Goal: Task Accomplishment & Management: Use online tool/utility

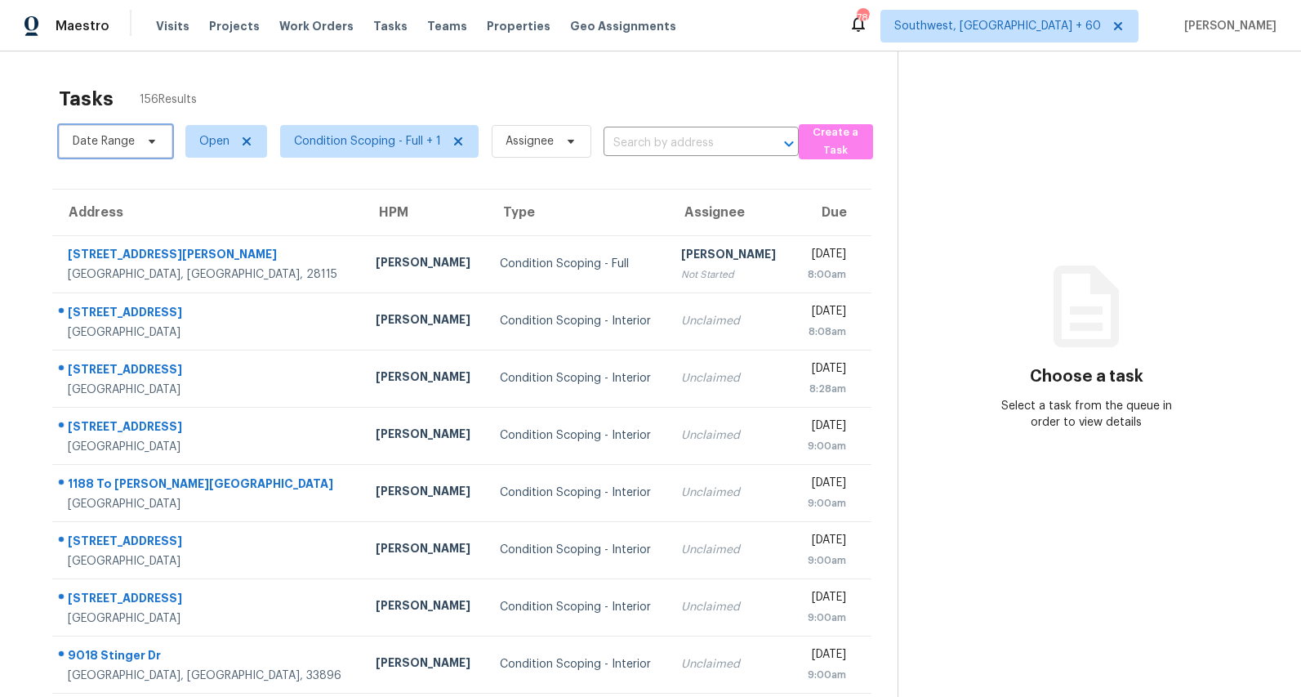
click at [123, 138] on span "Date Range" at bounding box center [104, 141] width 62 height 16
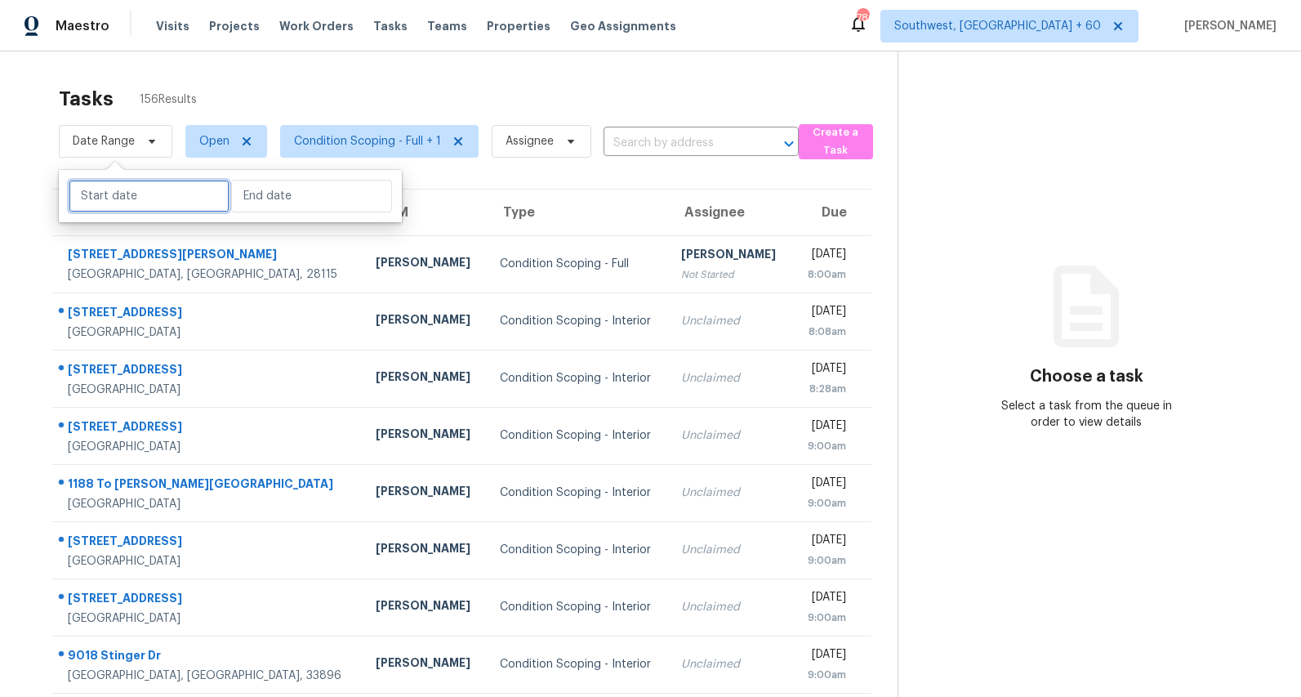
click at [127, 203] on input "text" at bounding box center [149, 196] width 161 height 33
select select "8"
select select "2025"
select select "9"
select select "2025"
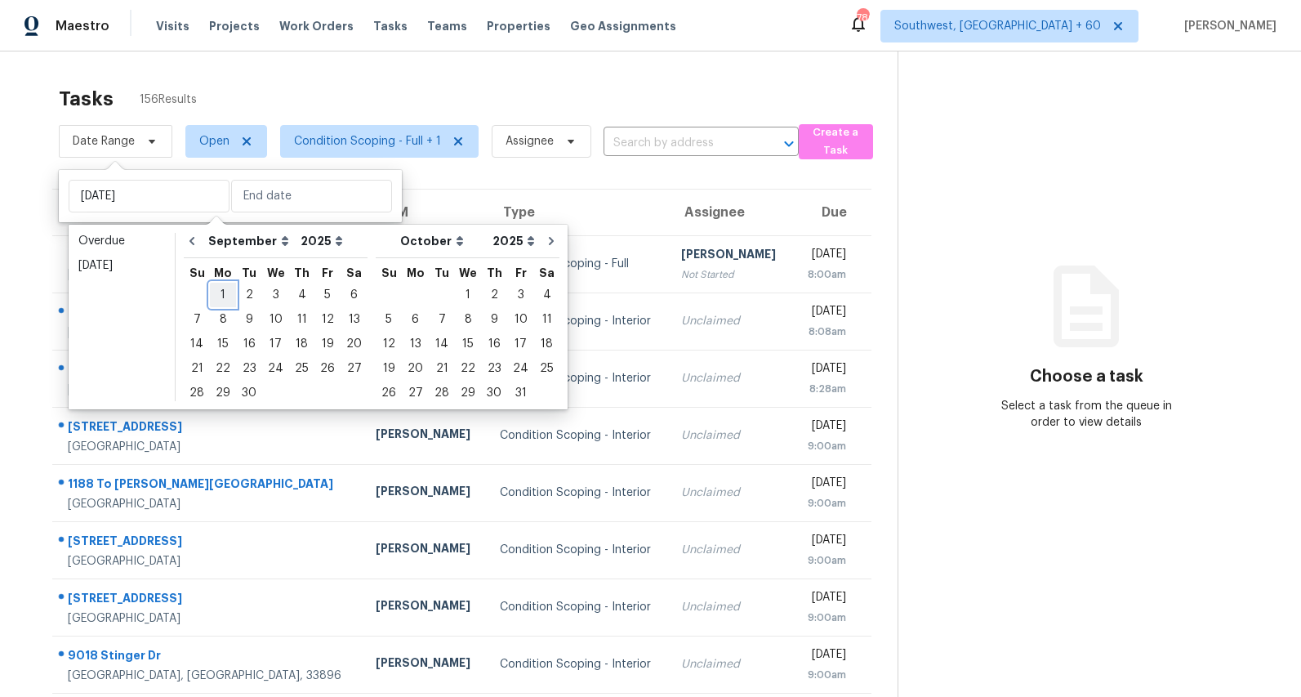
click at [220, 297] on div "1" at bounding box center [223, 294] width 26 height 23
type input "Mon, Sep 01"
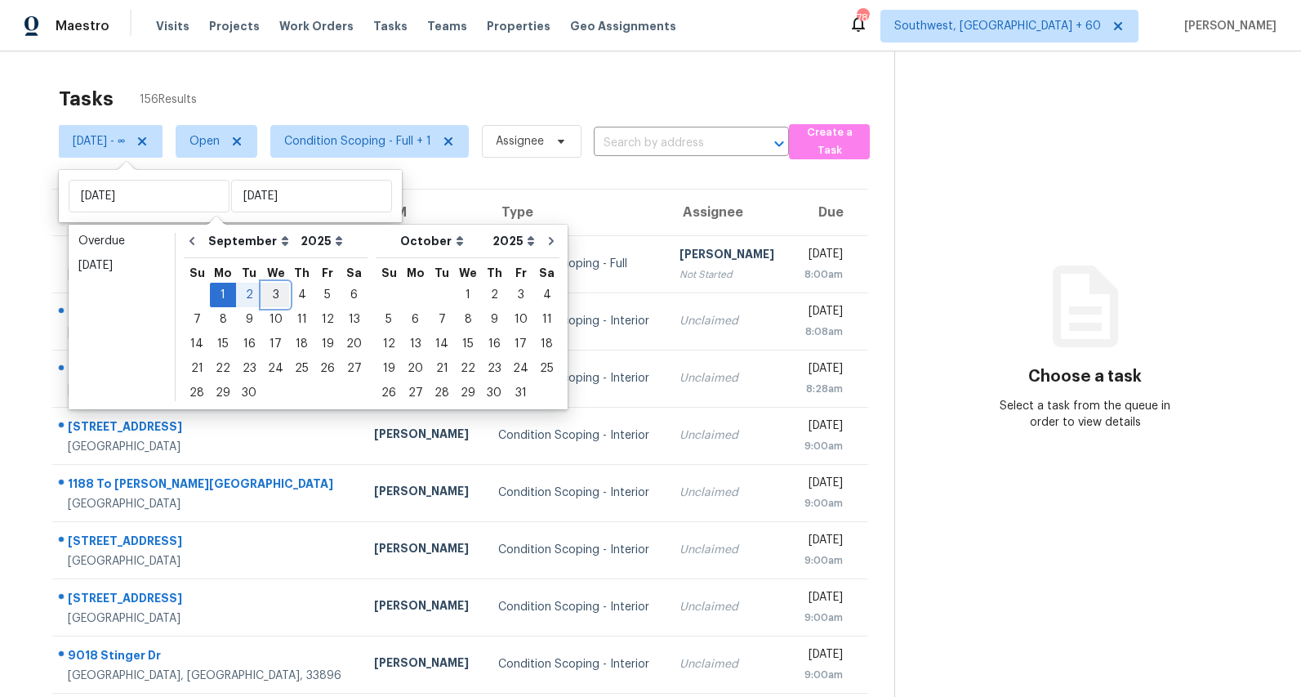
click at [273, 296] on div "3" at bounding box center [275, 294] width 27 height 23
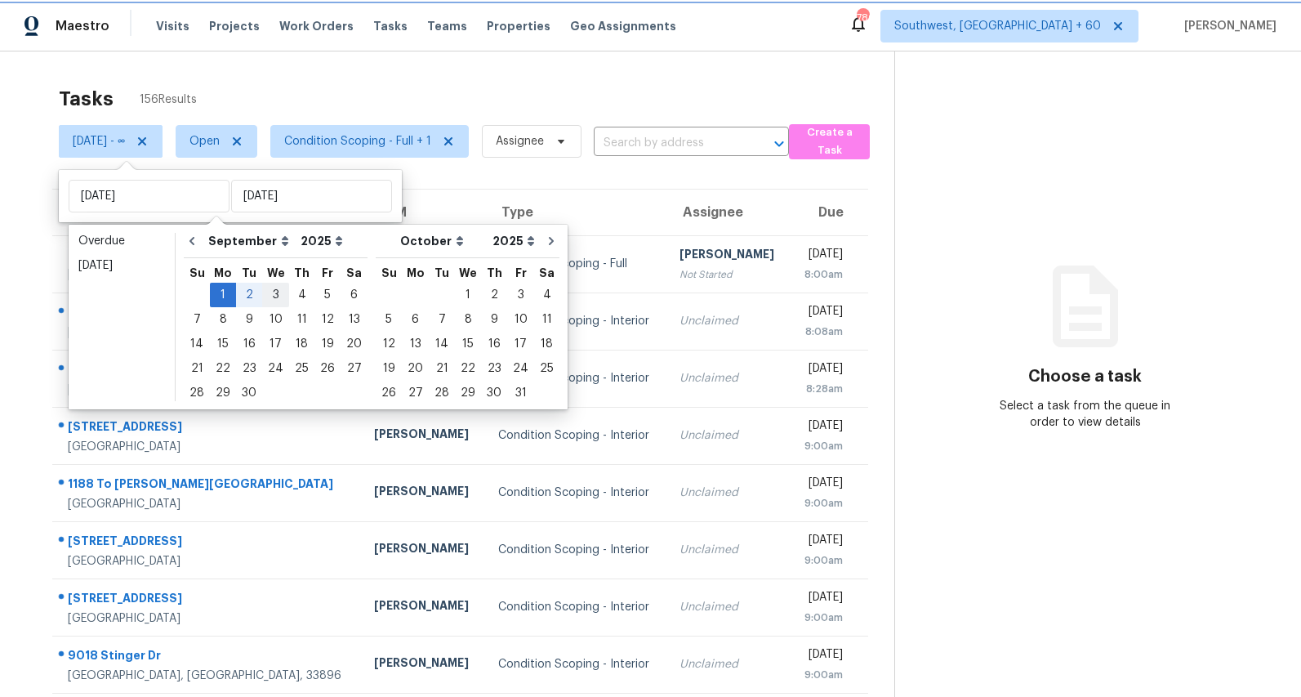
type input "Wed, Sep 03"
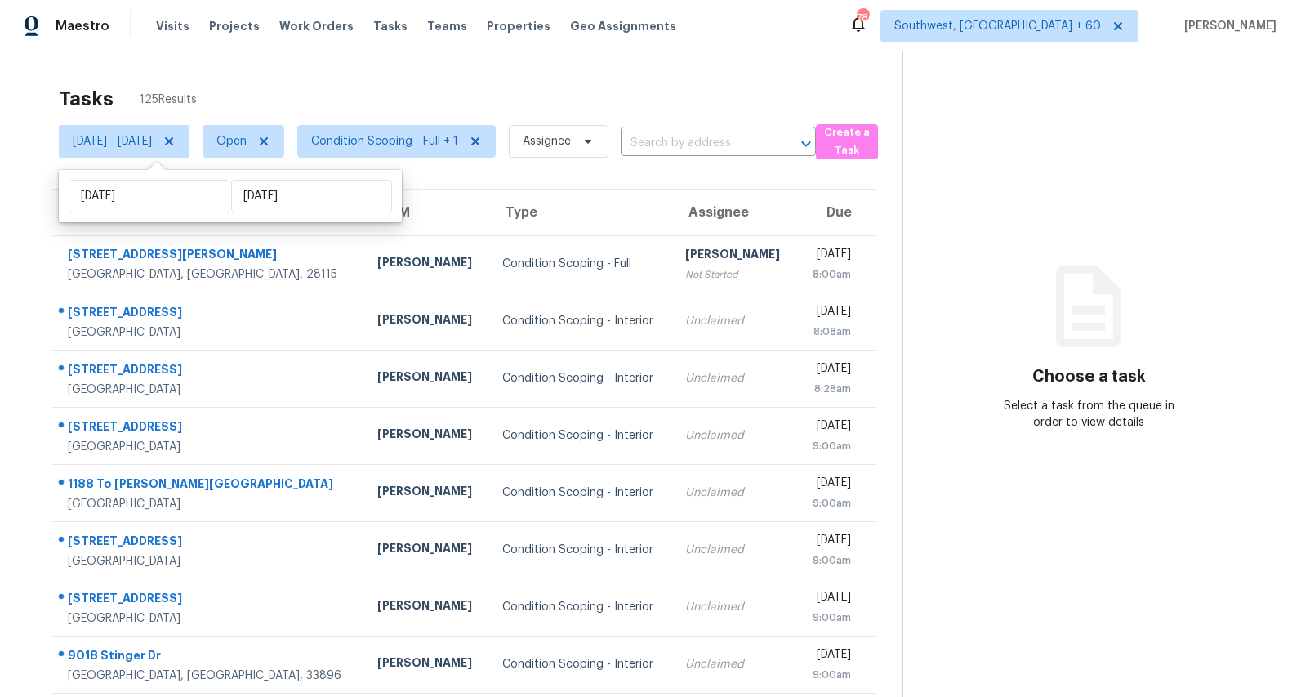
click at [229, 75] on div "Tasks 125 Results Mon, Sep 01 - Wed, Sep 03 Open Condition Scoping - Full + 1 A…" at bounding box center [650, 451] width 1301 height 800
click at [152, 138] on span "Mon, Sep 01 - Wed, Sep 03" at bounding box center [112, 141] width 79 height 16
click at [166, 194] on input "Mon, Sep 01" at bounding box center [149, 196] width 161 height 33
select select "8"
select select "2025"
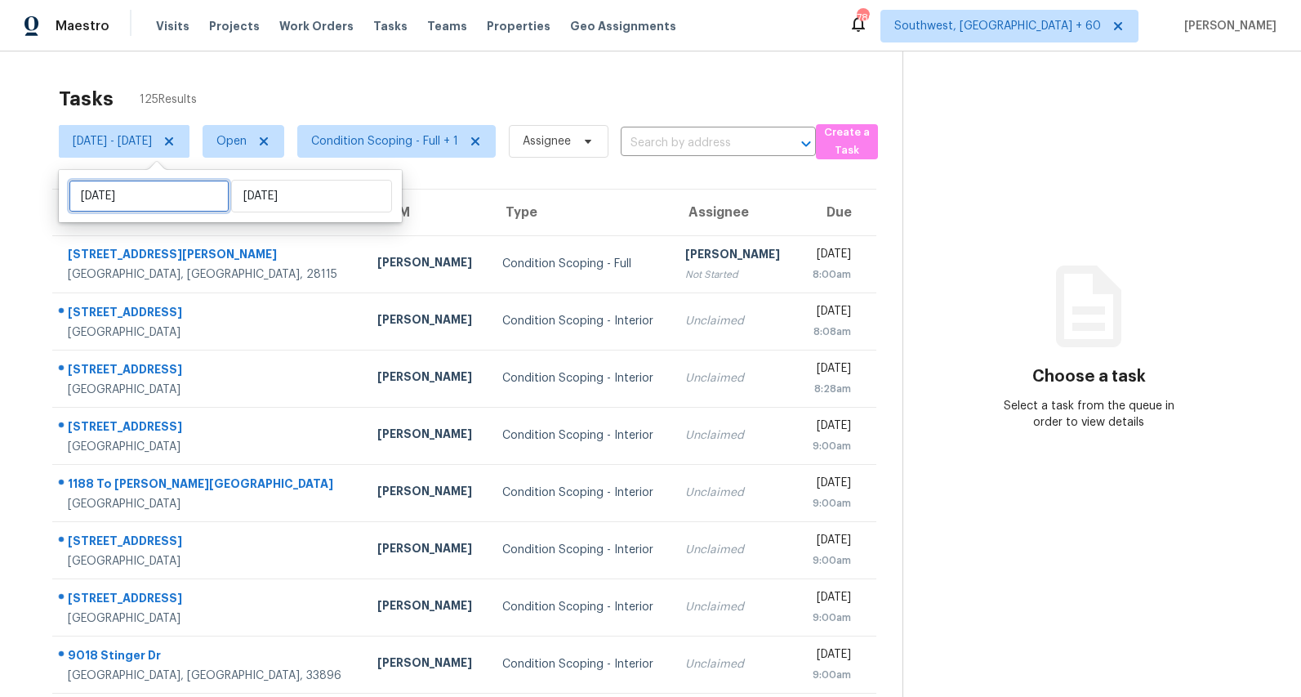
select select "9"
select select "2025"
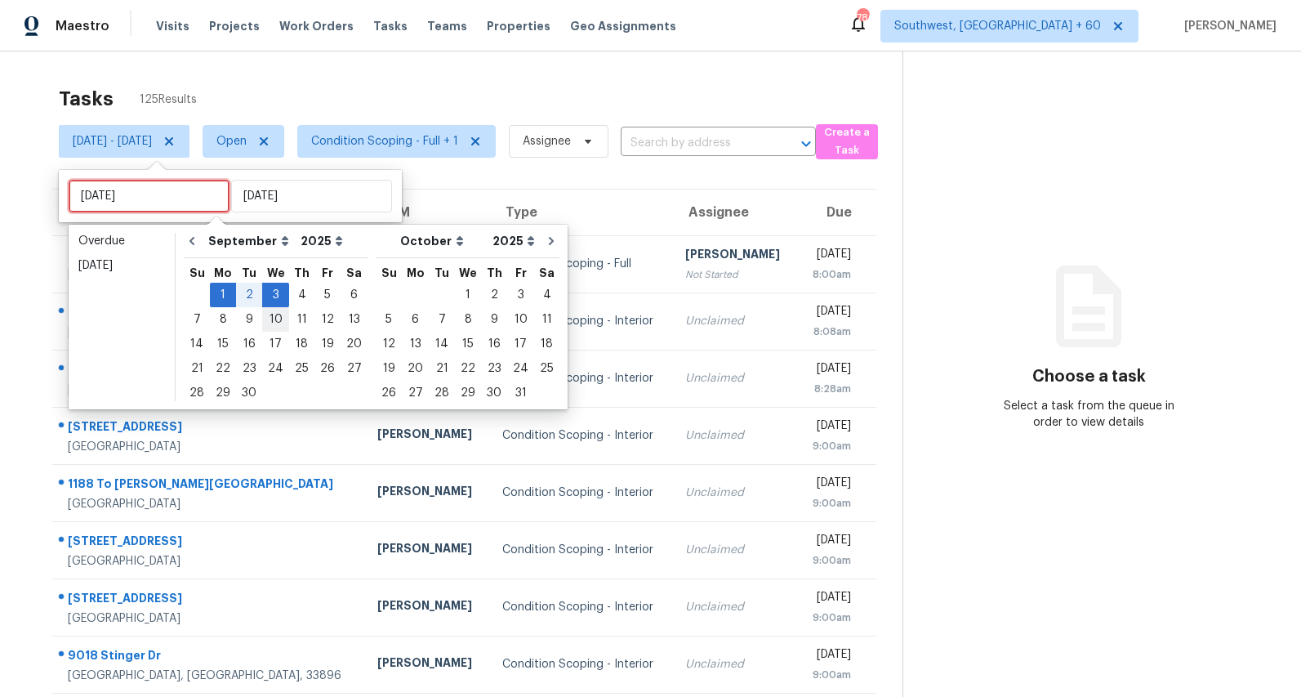
type input "Wed, Sep 10"
click at [297, 299] on div "4" at bounding box center [301, 294] width 25 height 23
type input "Thu, Sep 04"
type input "Wed, Sep 03"
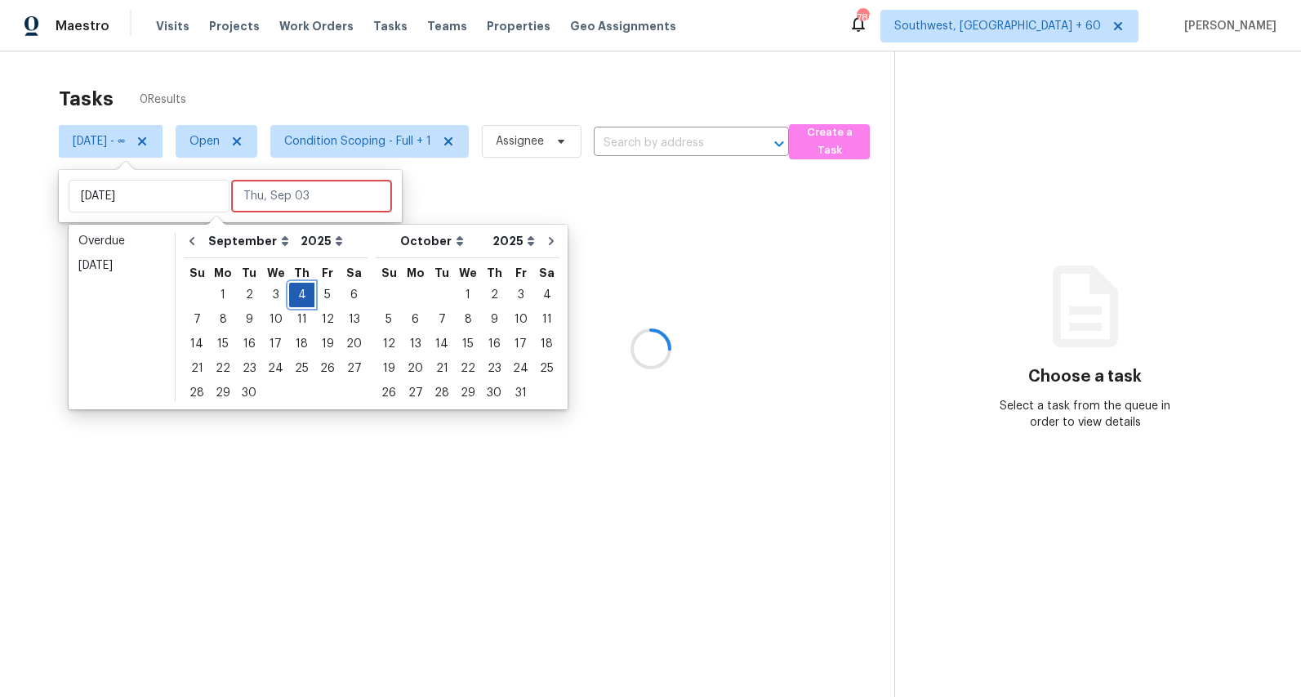
click at [297, 299] on div "4" at bounding box center [301, 294] width 25 height 23
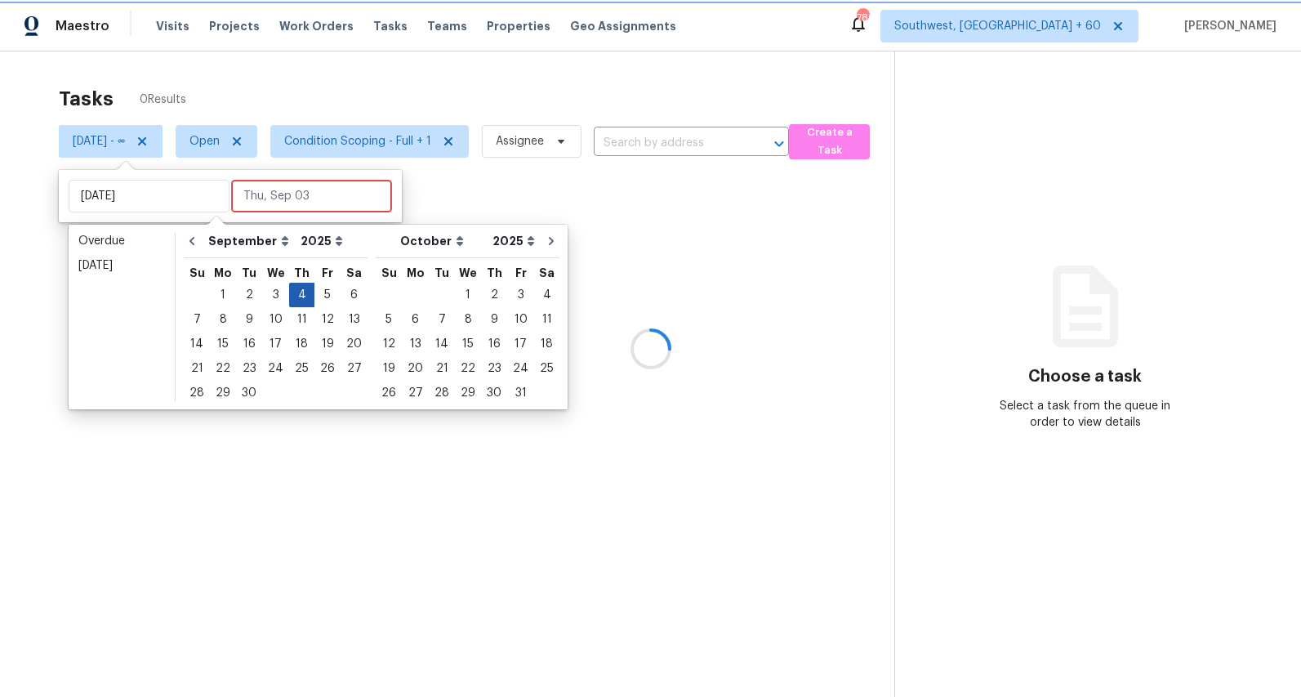
type input "Thu, Sep 04"
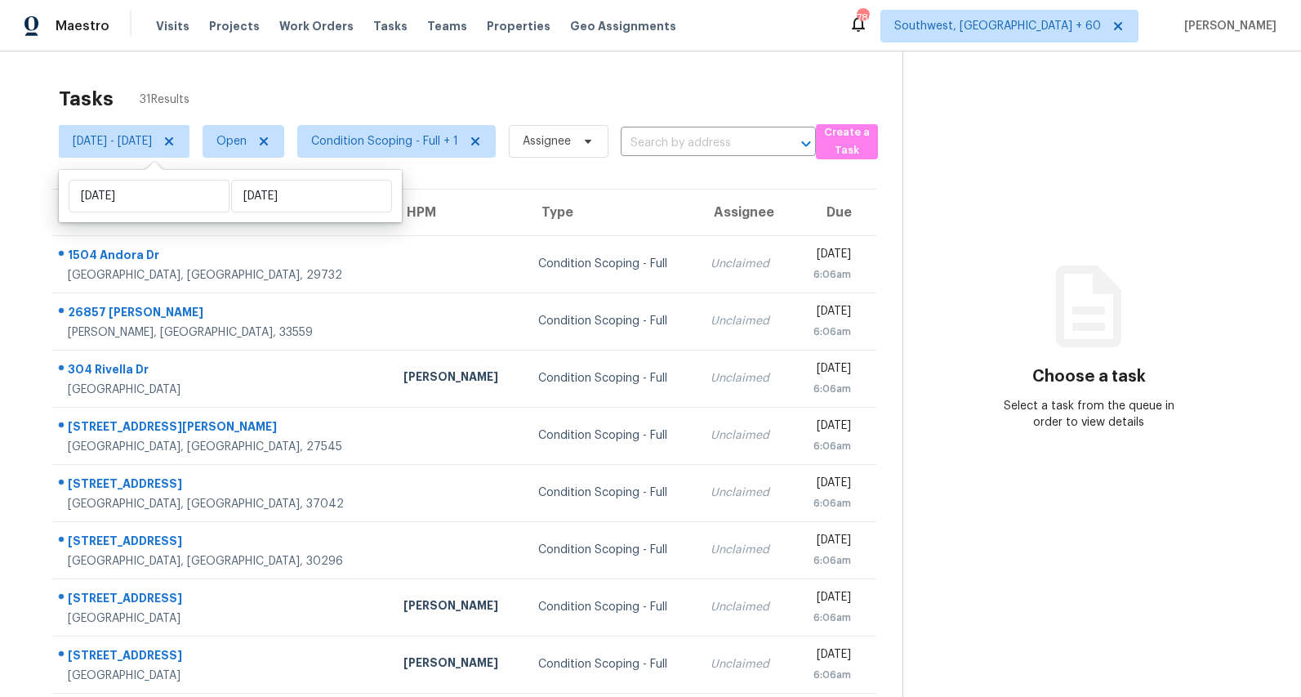
click at [388, 79] on div "Tasks 31 Results" at bounding box center [481, 99] width 844 height 42
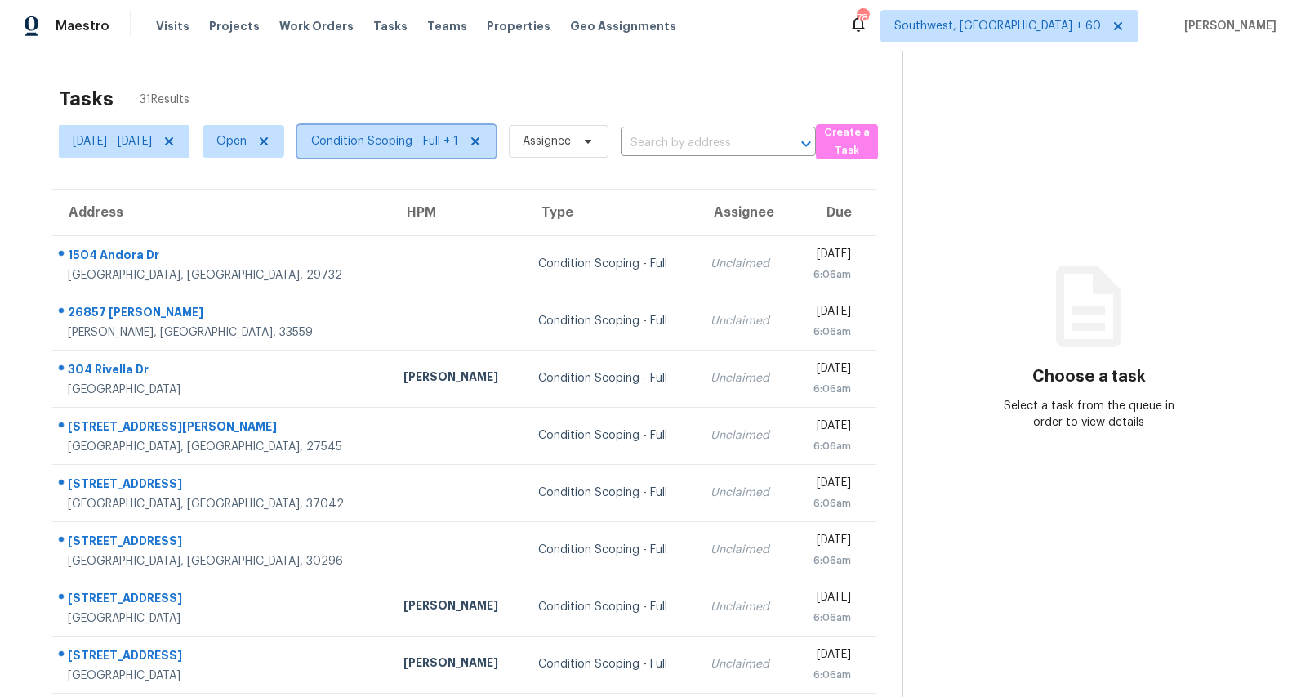
click at [432, 144] on span "Condition Scoping - Full + 1" at bounding box center [384, 141] width 147 height 16
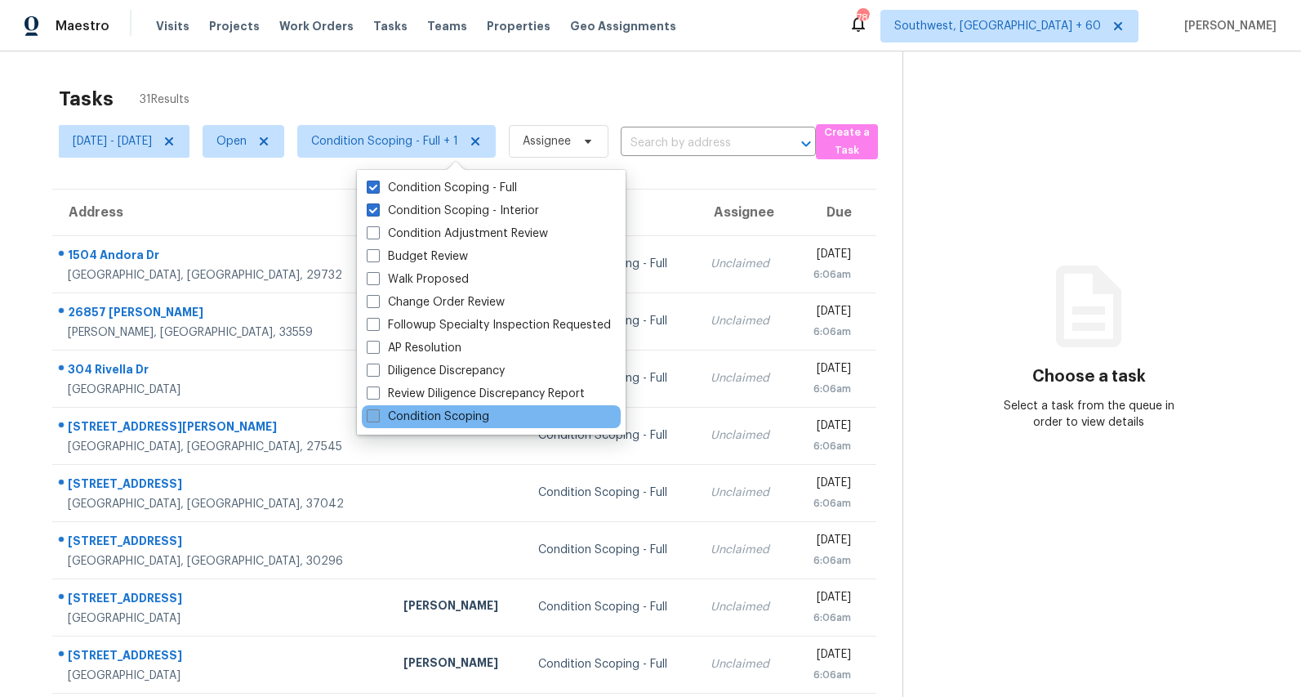
click at [427, 410] on label "Condition Scoping" at bounding box center [428, 416] width 123 height 16
click at [377, 410] on input "Condition Scoping" at bounding box center [372, 413] width 11 height 11
checkbox input "true"
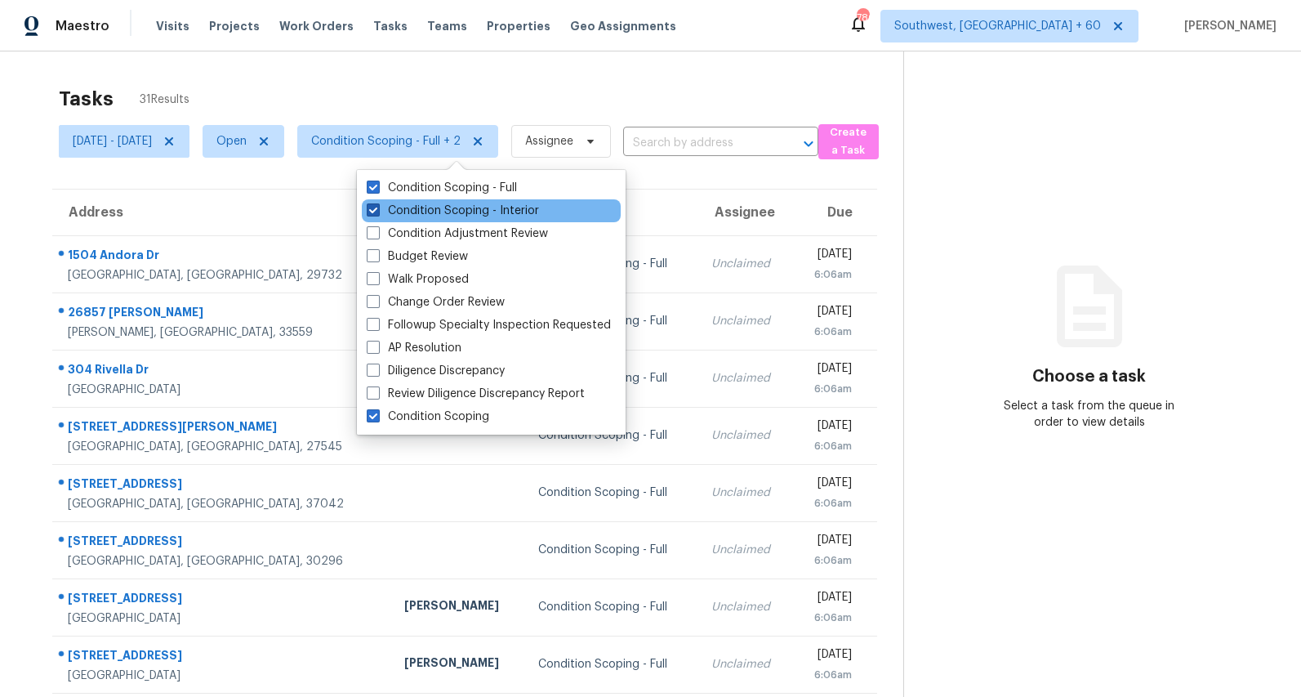
click at [418, 213] on label "Condition Scoping - Interior" at bounding box center [453, 211] width 172 height 16
click at [377, 213] on input "Condition Scoping - Interior" at bounding box center [372, 208] width 11 height 11
checkbox input "false"
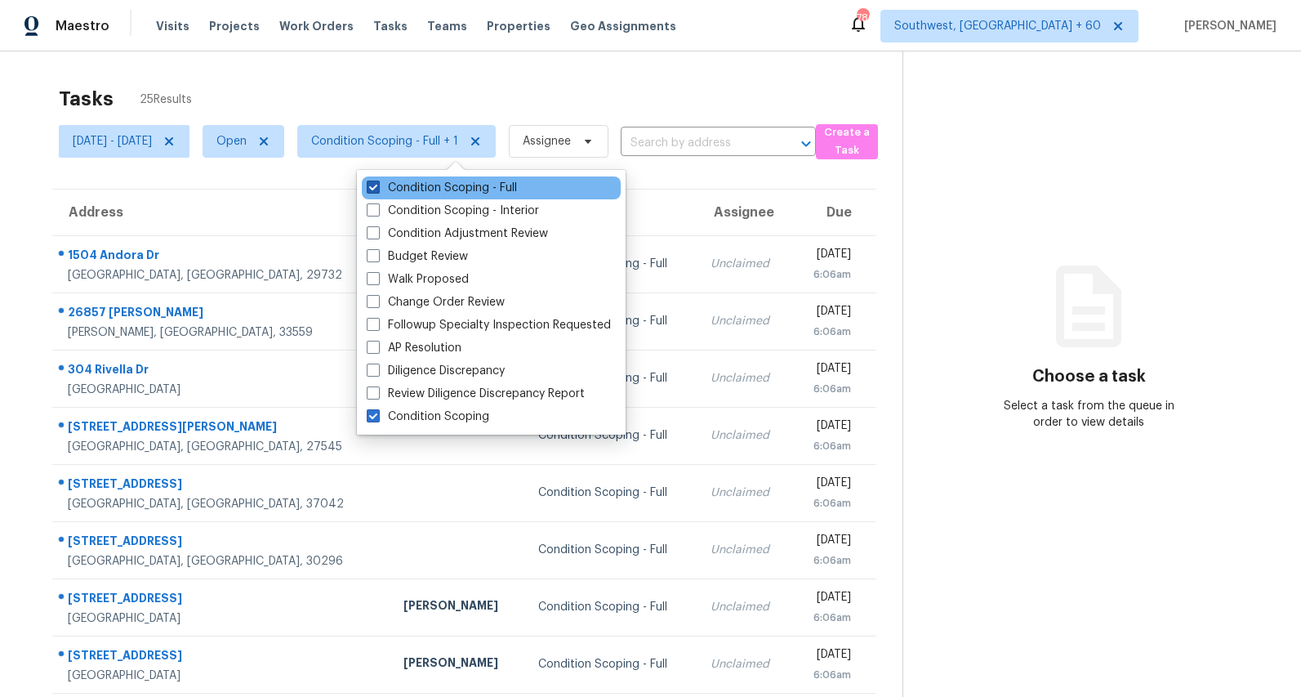
click at [411, 185] on label "Condition Scoping - Full" at bounding box center [442, 188] width 150 height 16
click at [377, 185] on input "Condition Scoping - Full" at bounding box center [372, 185] width 11 height 11
checkbox input "false"
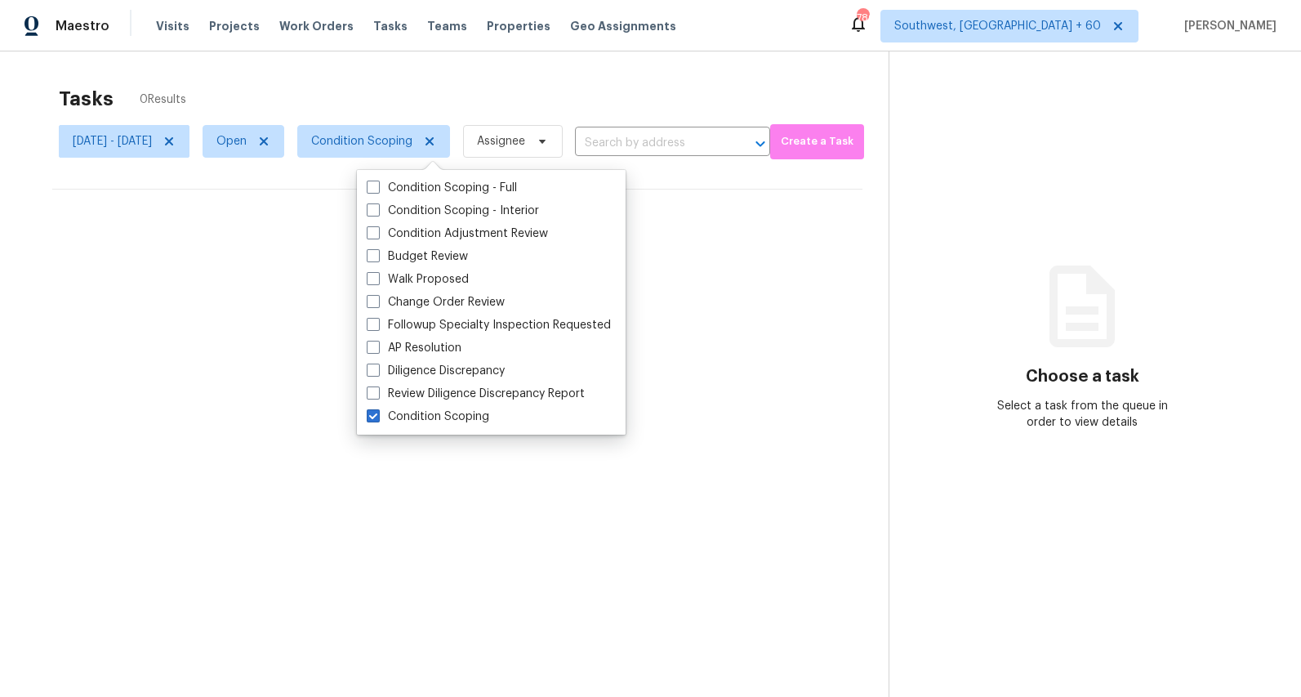
click at [276, 74] on div "Tasks 0 Results Thu, Sep 04 - Thu, Sep 04 Open Condition Scoping Assignee ​ Cre…" at bounding box center [650, 399] width 1301 height 697
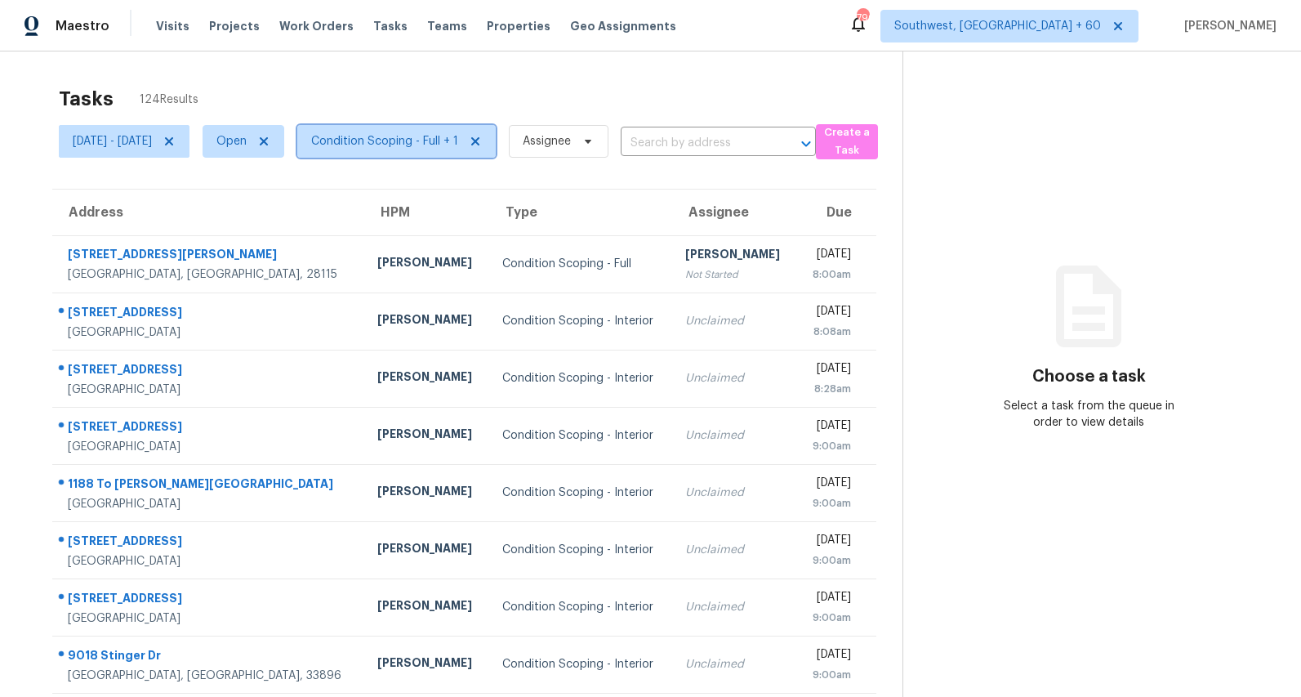
click at [434, 139] on span "Condition Scoping - Full + 1" at bounding box center [384, 141] width 147 height 16
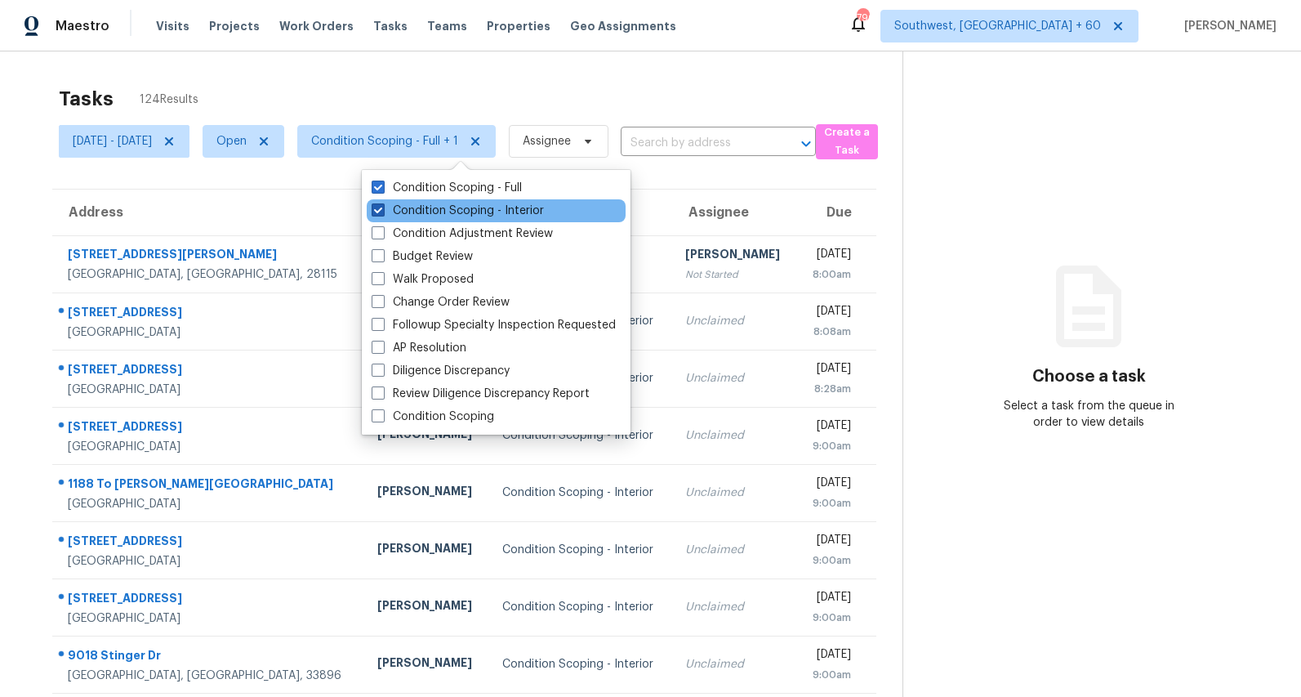
click at [412, 216] on label "Condition Scoping - Interior" at bounding box center [458, 211] width 172 height 16
click at [382, 213] on input "Condition Scoping - Interior" at bounding box center [377, 208] width 11 height 11
checkbox input "false"
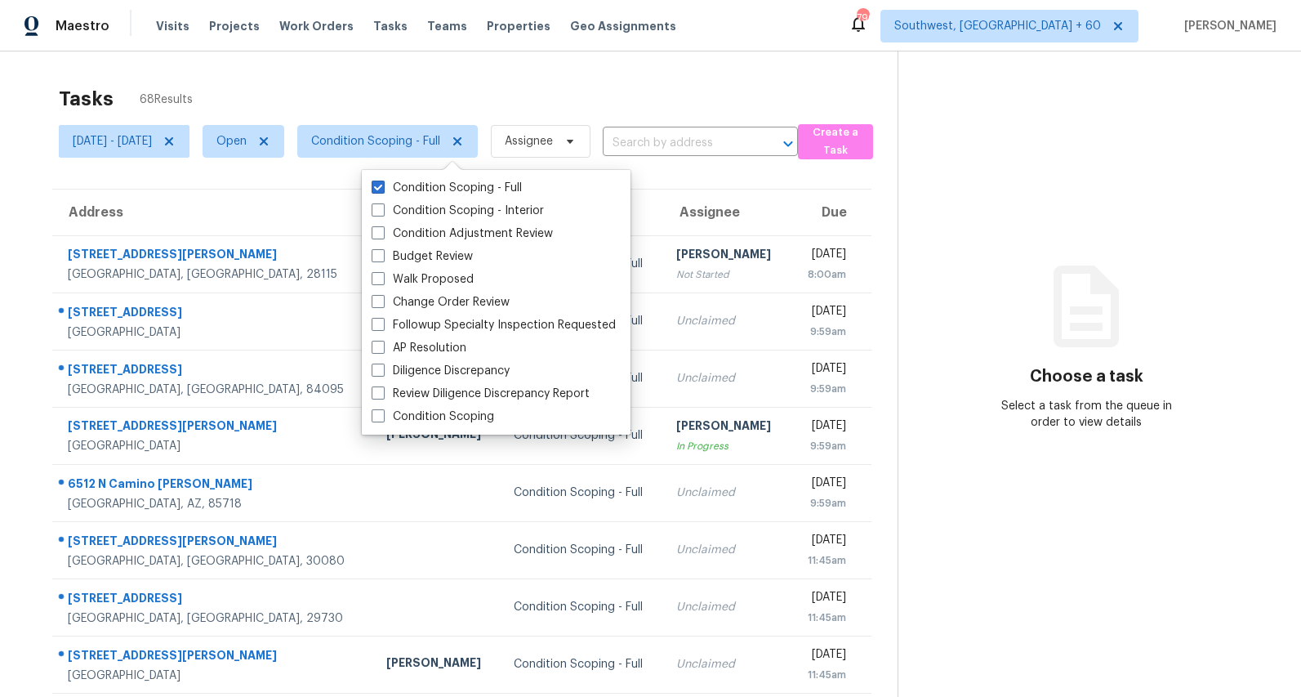
click at [439, 82] on div "Tasks 68 Results" at bounding box center [478, 99] width 839 height 42
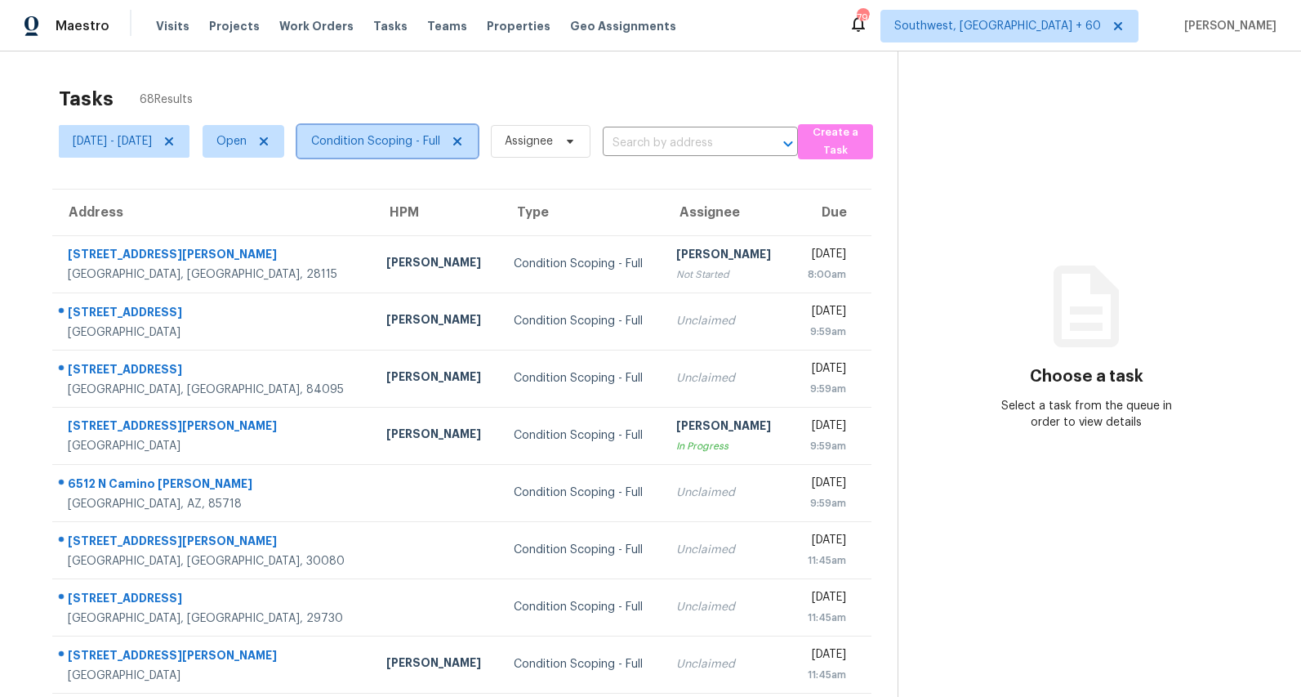
click at [414, 136] on span "Condition Scoping - Full" at bounding box center [375, 141] width 129 height 16
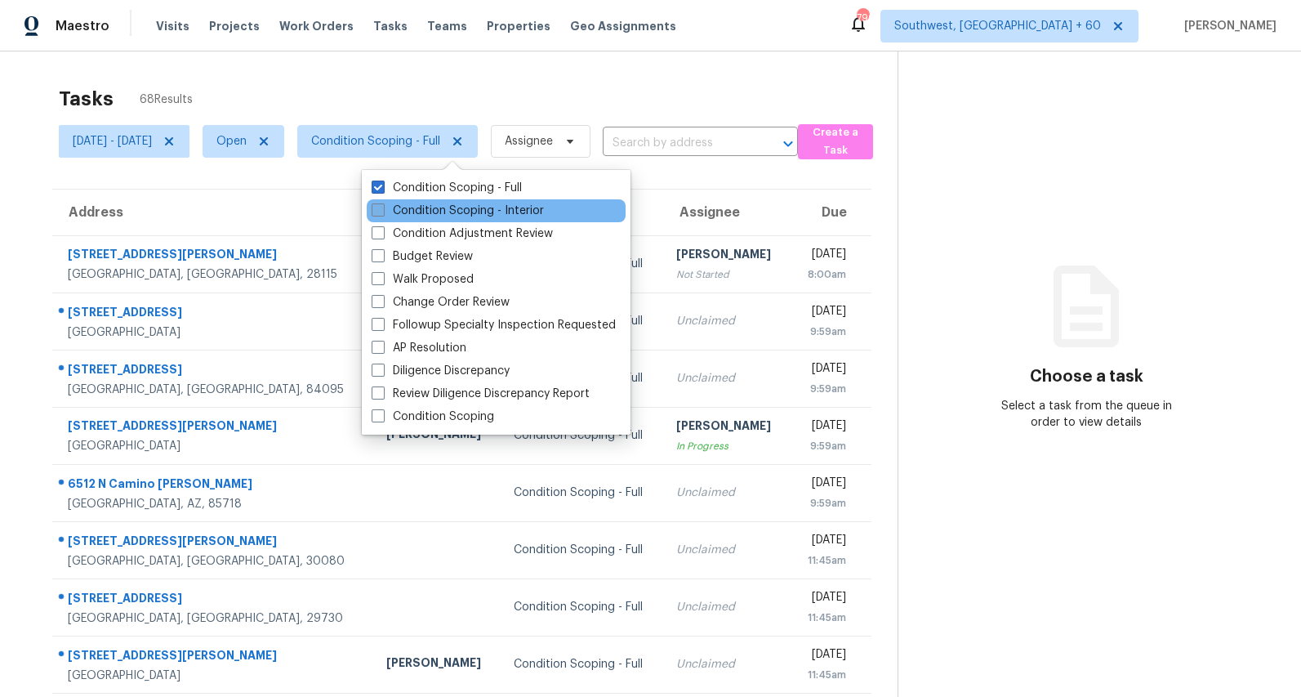
click at [412, 212] on label "Condition Scoping - Interior" at bounding box center [458, 211] width 172 height 16
click at [382, 212] on input "Condition Scoping - Interior" at bounding box center [377, 208] width 11 height 11
checkbox input "true"
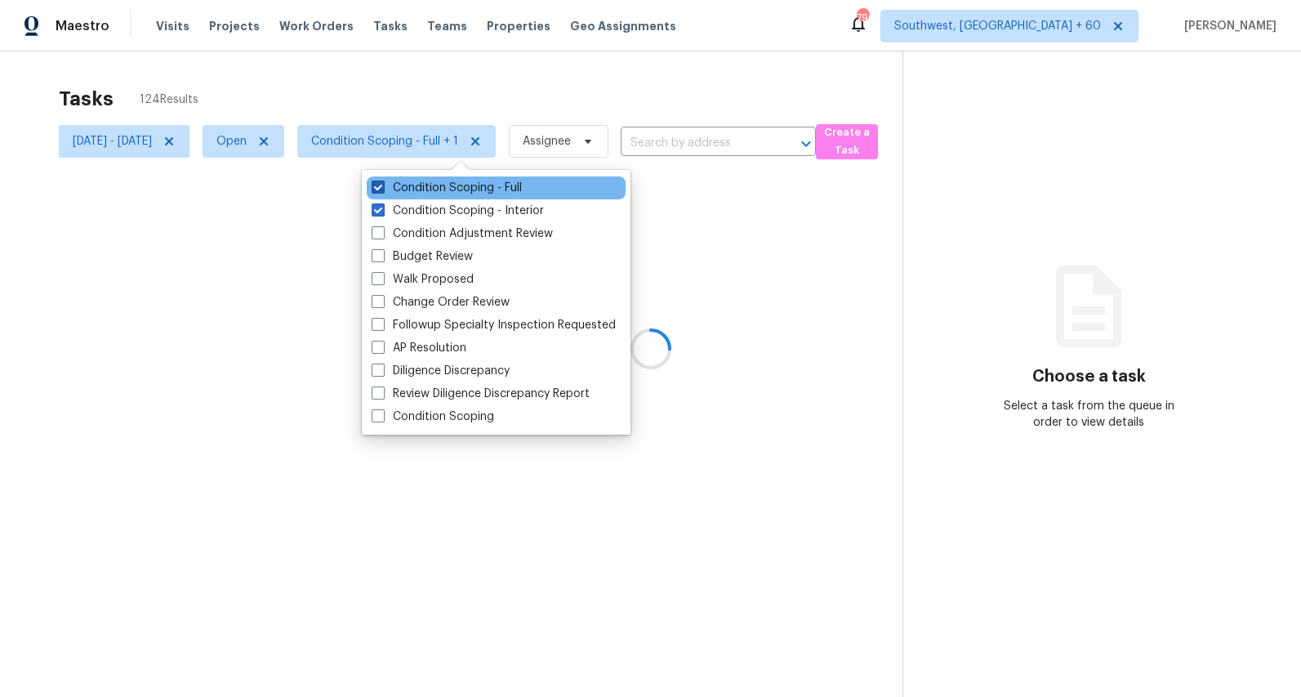
click at [409, 189] on label "Condition Scoping - Full" at bounding box center [447, 188] width 150 height 16
click at [382, 189] on input "Condition Scoping - Full" at bounding box center [377, 185] width 11 height 11
checkbox input "false"
click at [357, 81] on div at bounding box center [650, 348] width 1301 height 697
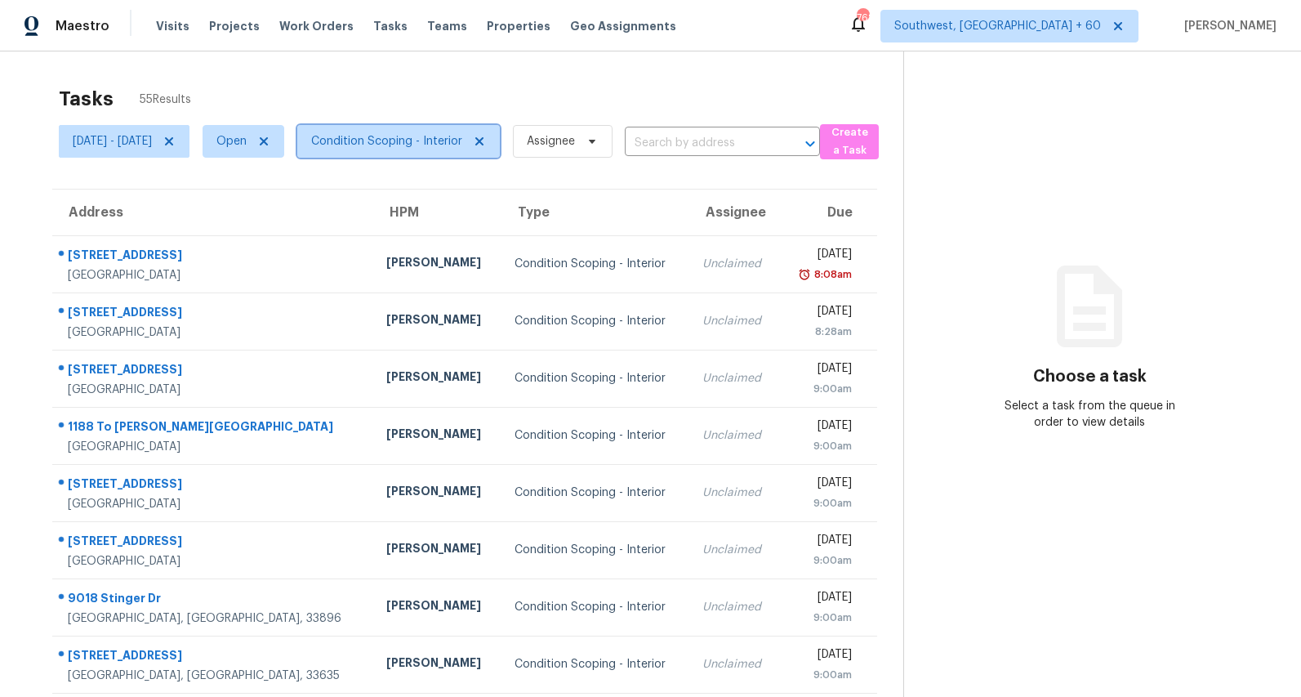
click at [443, 155] on span "Condition Scoping - Interior" at bounding box center [398, 141] width 203 height 33
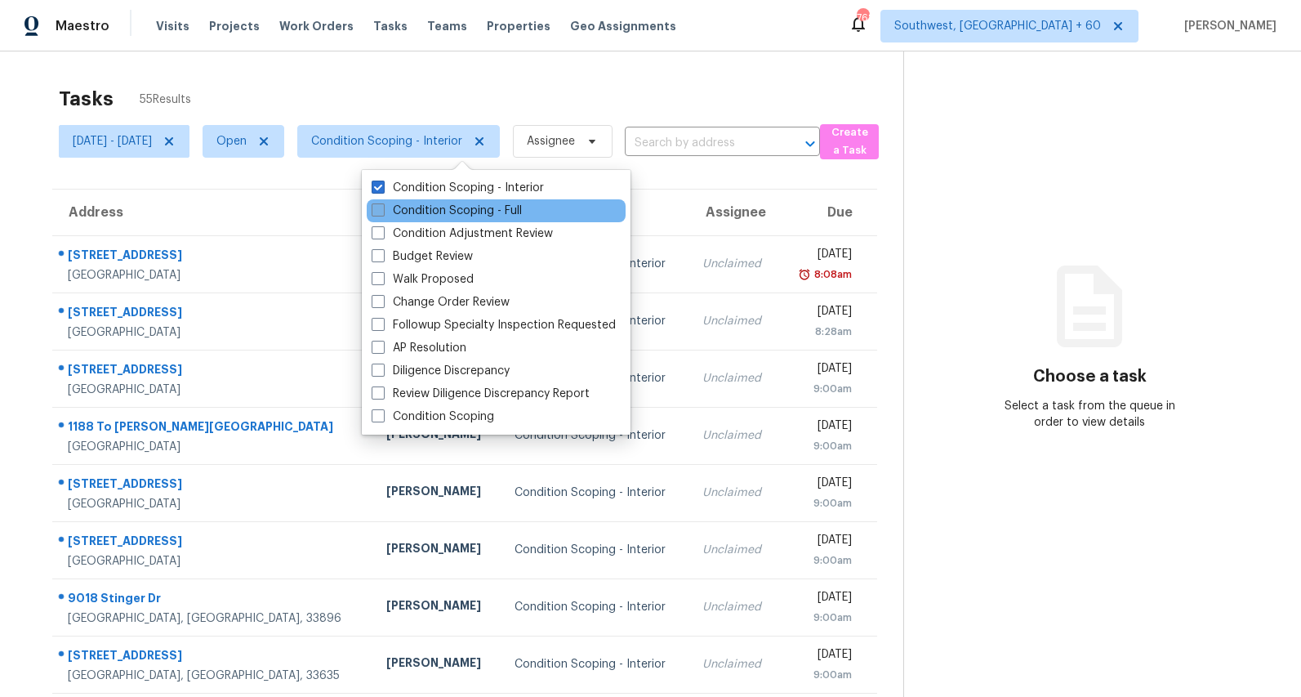
click at [425, 209] on label "Condition Scoping - Full" at bounding box center [447, 211] width 150 height 16
click at [382, 209] on input "Condition Scoping - Full" at bounding box center [377, 208] width 11 height 11
checkbox input "true"
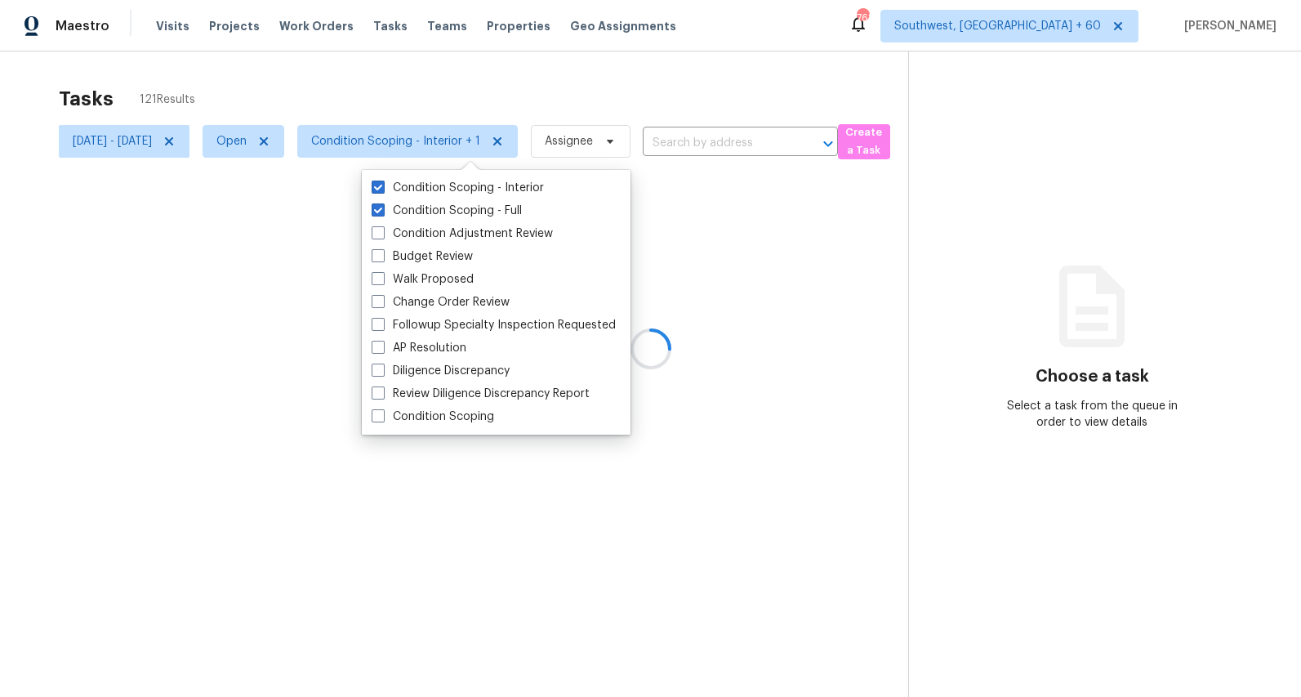
click at [370, 100] on div at bounding box center [650, 348] width 1301 height 697
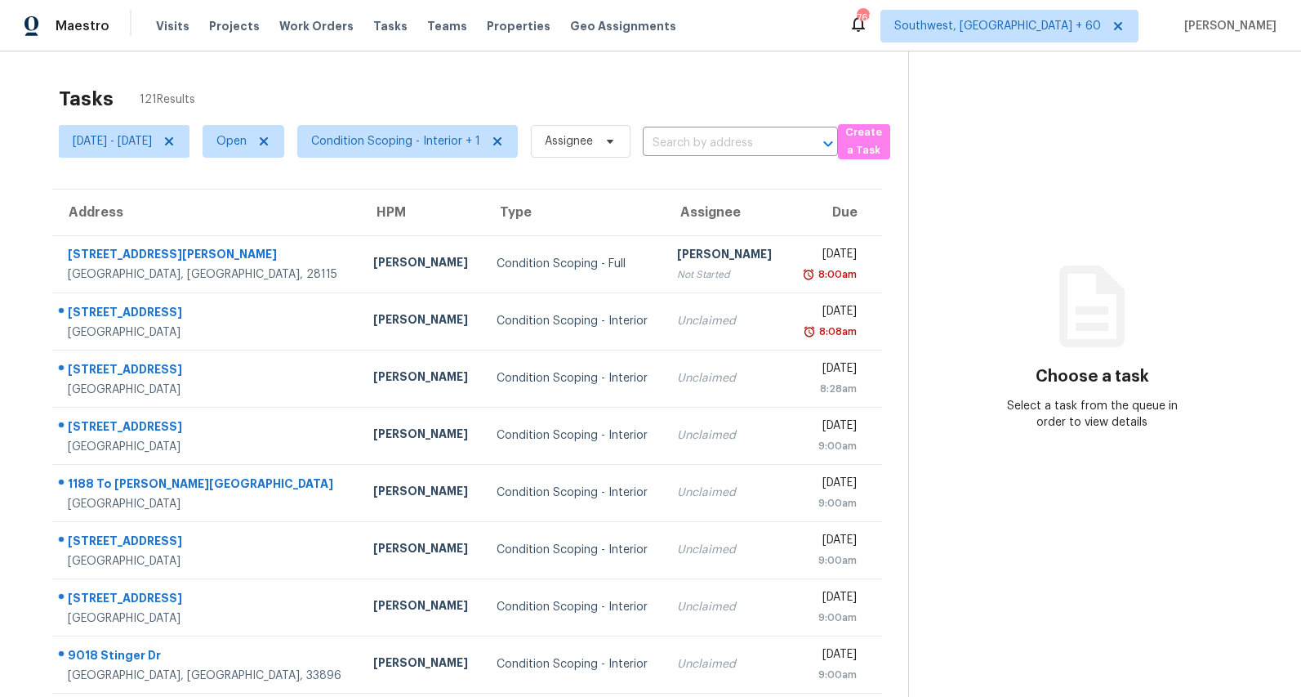
drag, startPoint x: 216, startPoint y: 102, endPoint x: 63, endPoint y: 102, distance: 152.7
click at [63, 102] on div "Tasks 121 Results" at bounding box center [483, 99] width 849 height 42
click at [63, 102] on h2 "Tasks" at bounding box center [86, 99] width 55 height 16
drag, startPoint x: 53, startPoint y: 94, endPoint x: 221, endPoint y: 105, distance: 168.6
click at [221, 105] on section "Tasks 121 Results Mon, Sep 01 - Wed, Sep 03 Open Condition Scoping - Interior +…" at bounding box center [467, 464] width 882 height 773
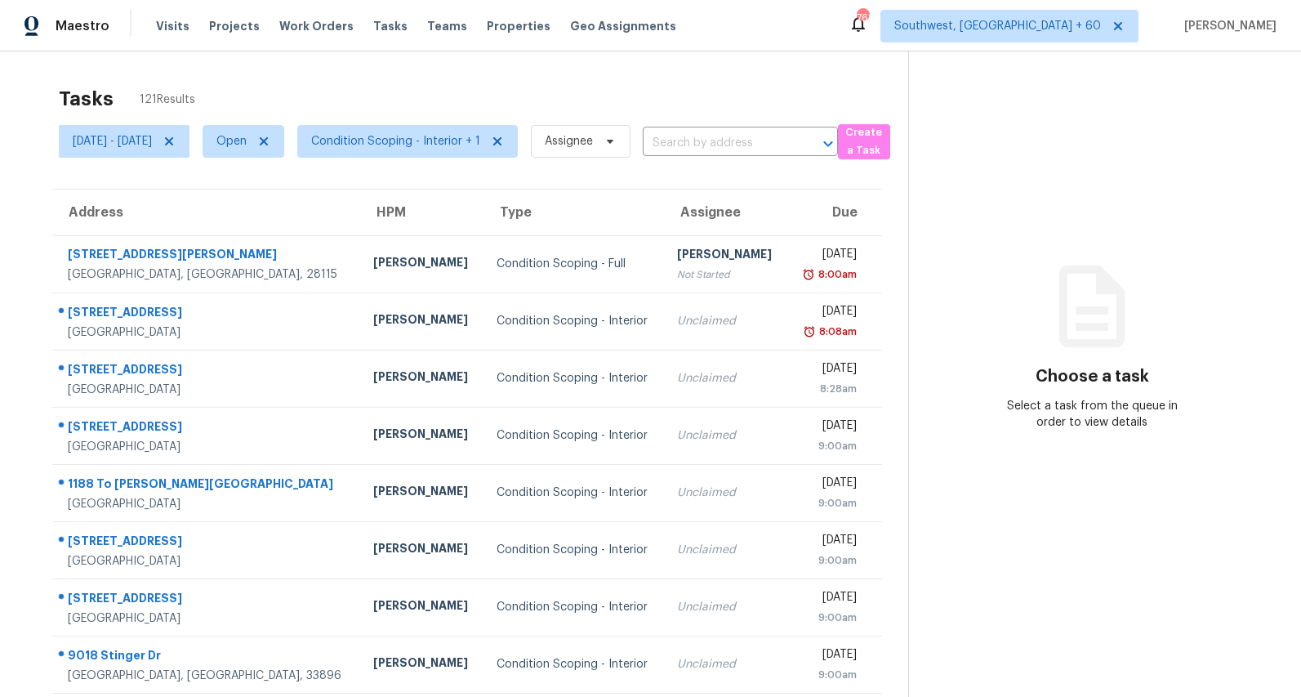
click at [221, 105] on div "Tasks 121 Results" at bounding box center [483, 99] width 849 height 42
click at [431, 131] on span "Condition Scoping - Interior + 1" at bounding box center [407, 141] width 221 height 33
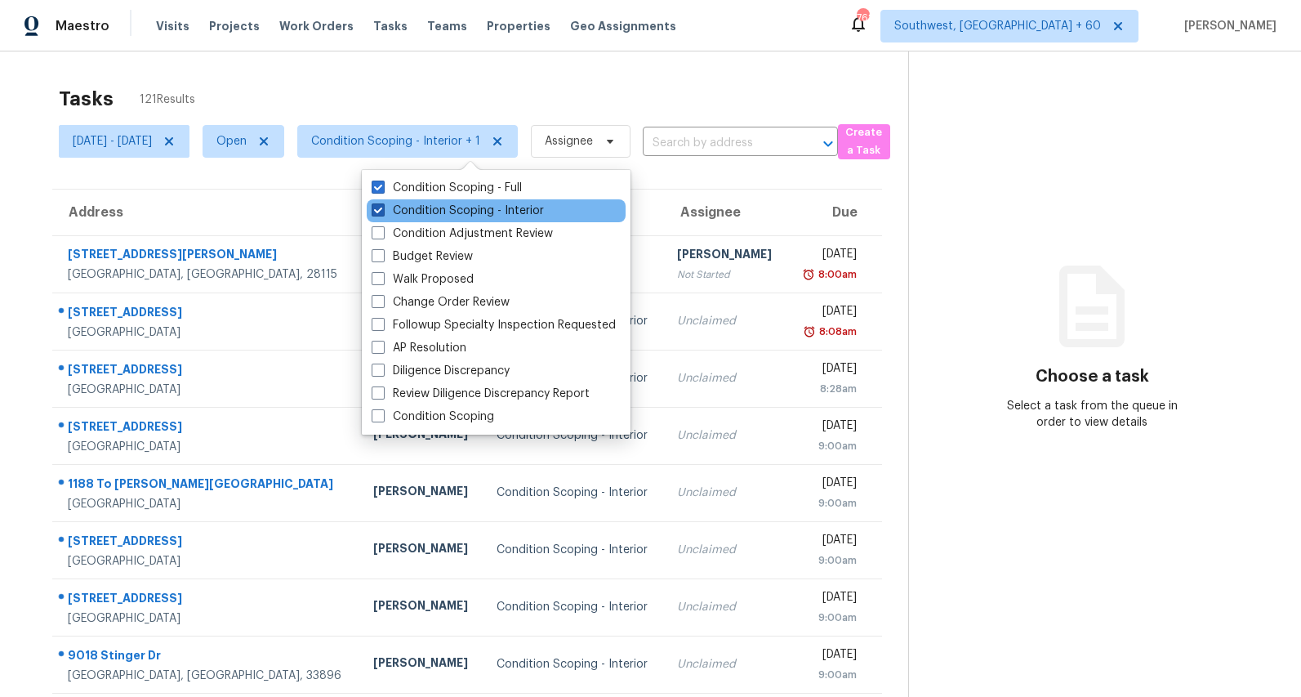
click at [414, 209] on label "Condition Scoping - Interior" at bounding box center [458, 211] width 172 height 16
click at [382, 209] on input "Condition Scoping - Interior" at bounding box center [377, 208] width 11 height 11
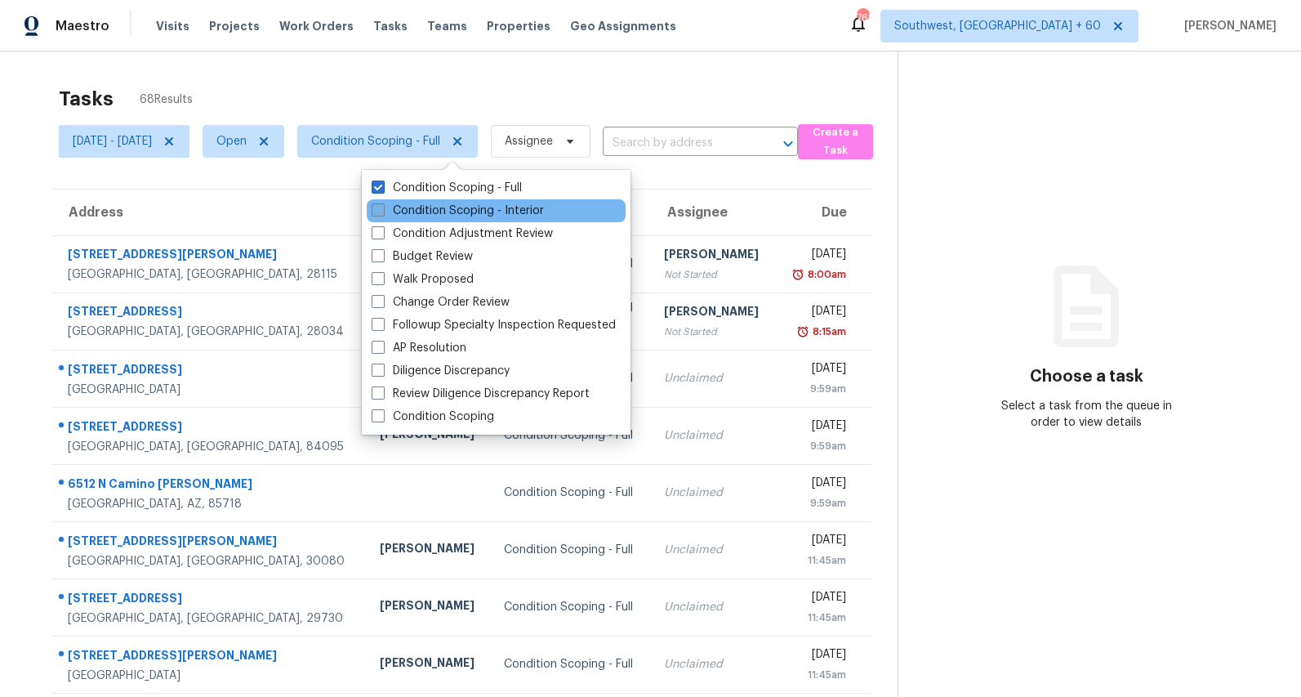
click at [414, 209] on label "Condition Scoping - Interior" at bounding box center [458, 211] width 172 height 16
click at [382, 209] on input "Condition Scoping - Interior" at bounding box center [377, 208] width 11 height 11
checkbox input "true"
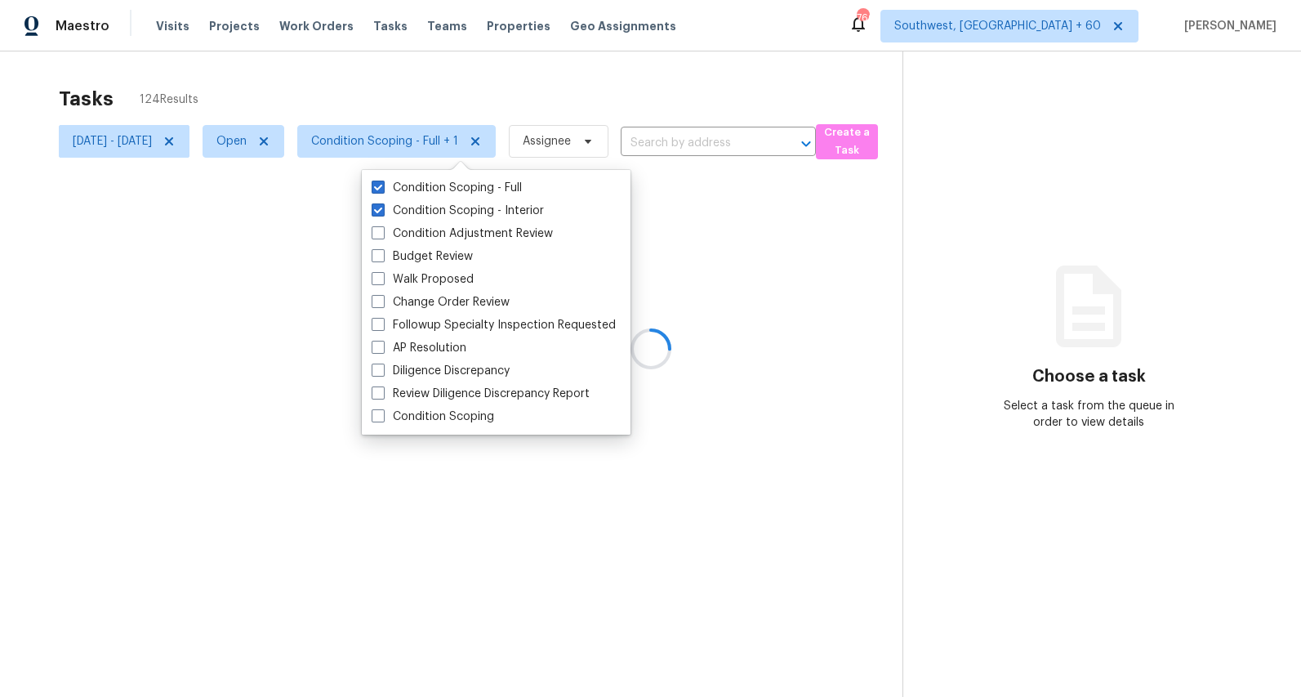
click at [350, 91] on div "Tasks 124 Results" at bounding box center [481, 99] width 844 height 42
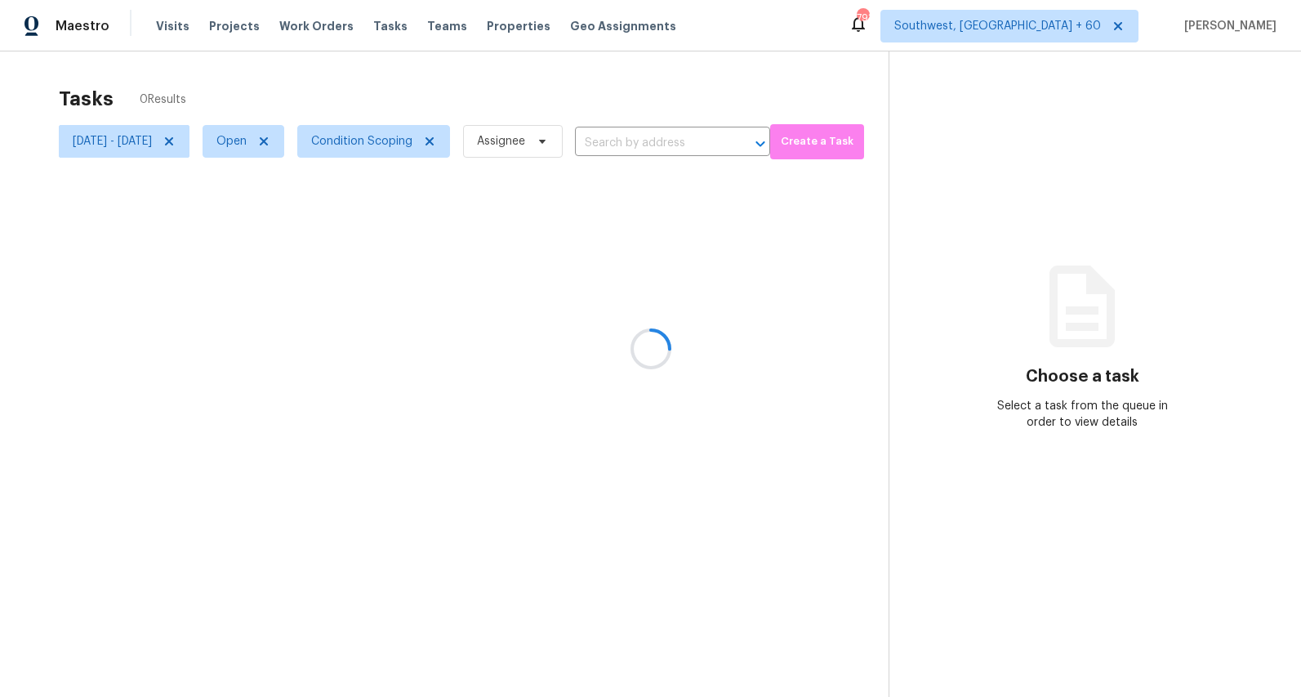
click at [226, 138] on div at bounding box center [650, 348] width 1301 height 697
click at [223, 73] on div at bounding box center [650, 348] width 1301 height 697
click at [173, 142] on icon at bounding box center [169, 141] width 8 height 8
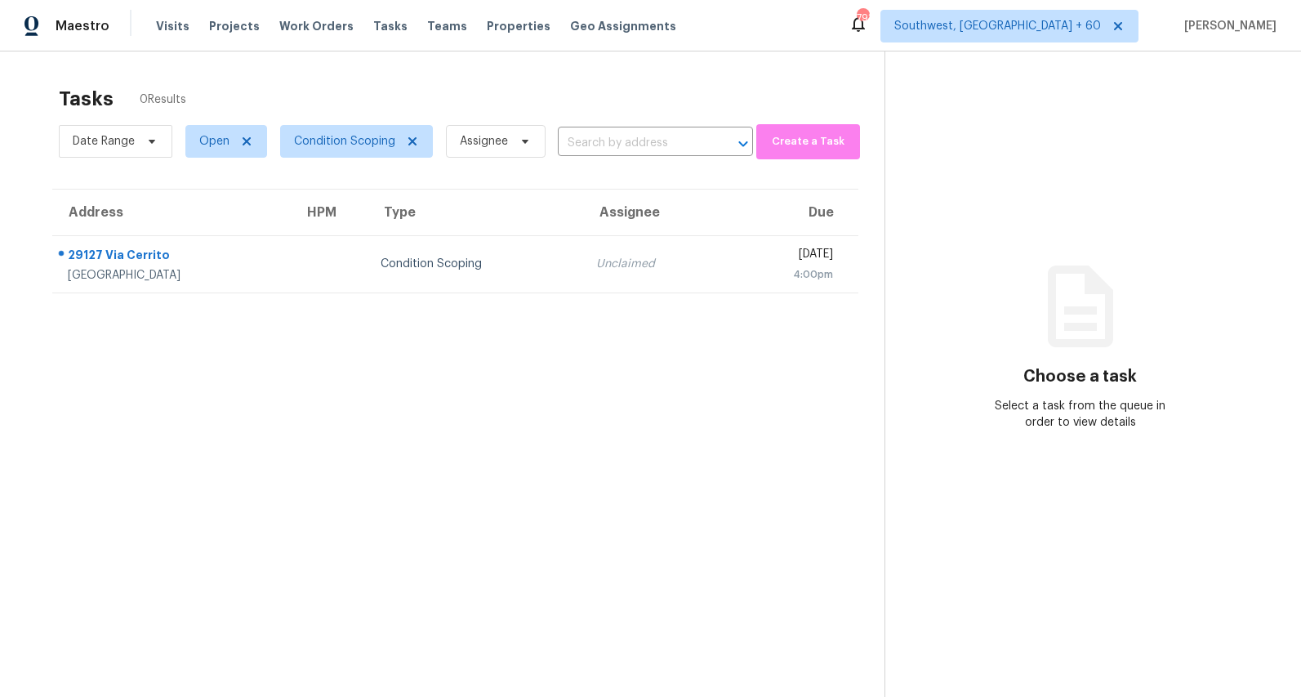
click at [311, 80] on div "Tasks 0 Results" at bounding box center [472, 99] width 826 height 42
click at [341, 69] on div "Tasks 1 Results Date Range Open Condition Scoping Assignee ​ Create a Task Addr…" at bounding box center [650, 399] width 1301 height 697
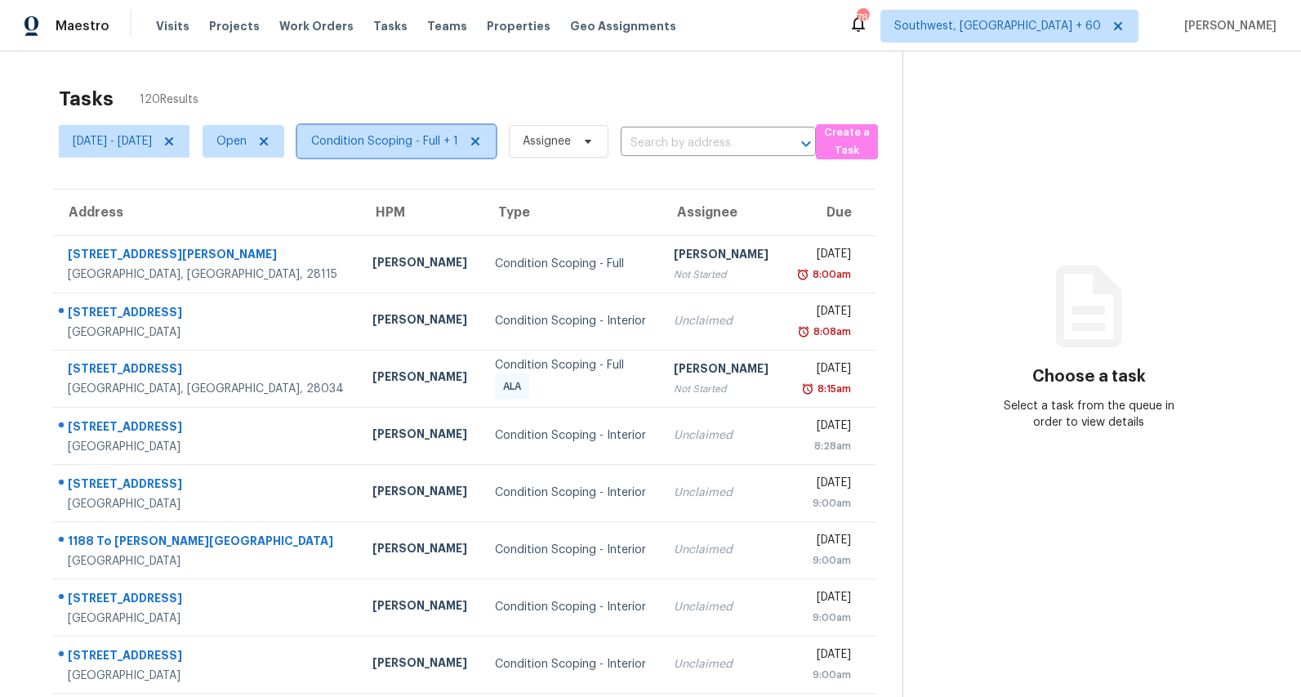
click at [437, 140] on span "Condition Scoping - Full + 1" at bounding box center [384, 141] width 147 height 16
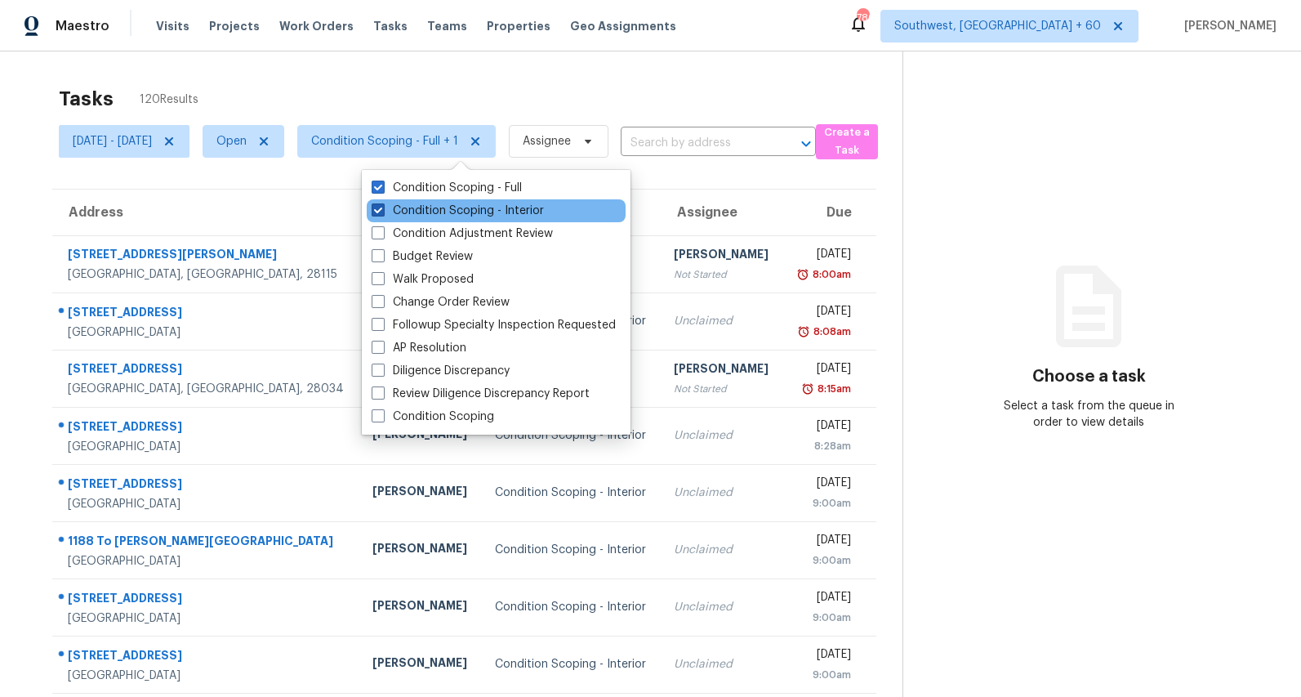
click at [430, 212] on label "Condition Scoping - Interior" at bounding box center [458, 211] width 172 height 16
click at [382, 212] on input "Condition Scoping - Interior" at bounding box center [377, 208] width 11 height 11
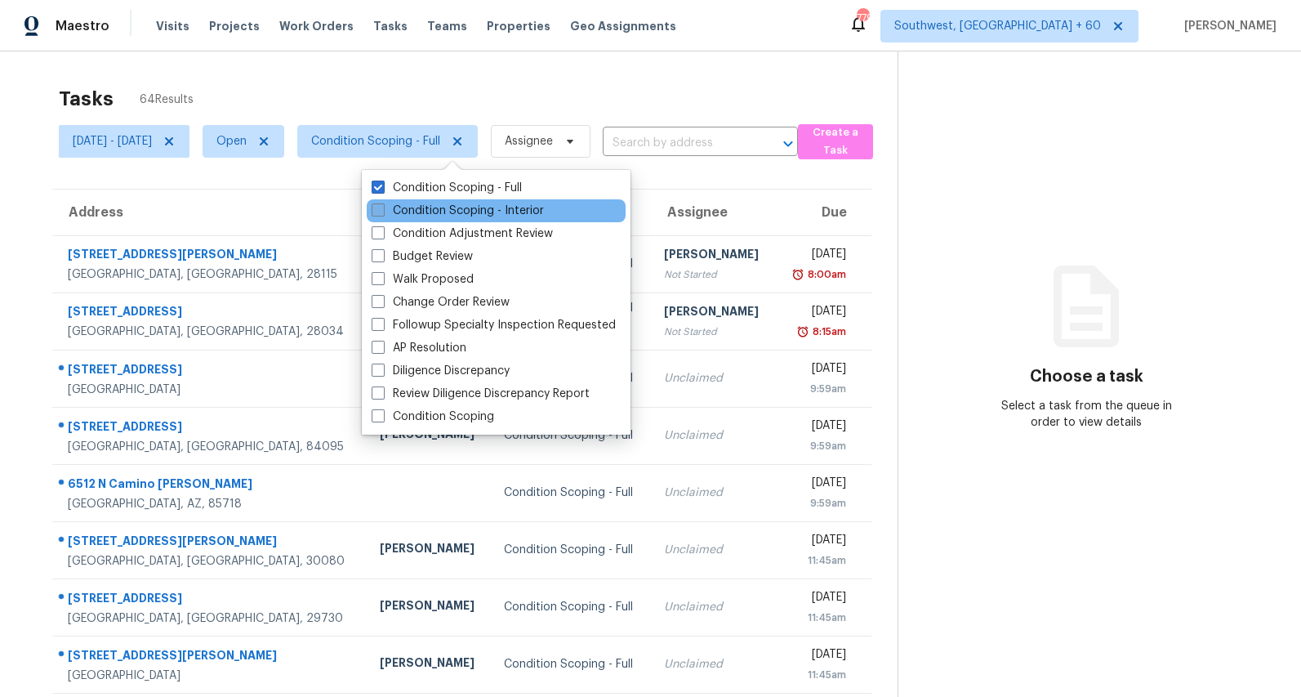
click at [430, 212] on label "Condition Scoping - Interior" at bounding box center [458, 211] width 172 height 16
click at [382, 212] on input "Condition Scoping - Interior" at bounding box center [377, 208] width 11 height 11
checkbox input "true"
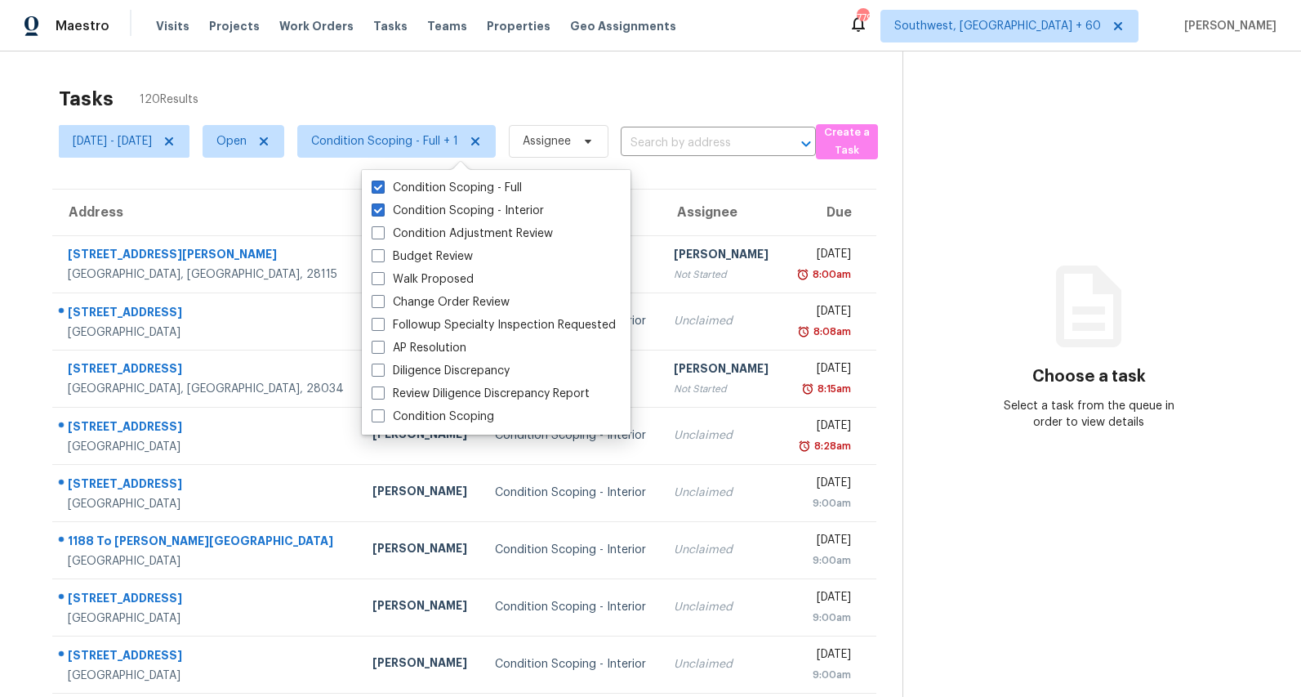
click at [348, 95] on div "Tasks 120 Results" at bounding box center [481, 99] width 844 height 42
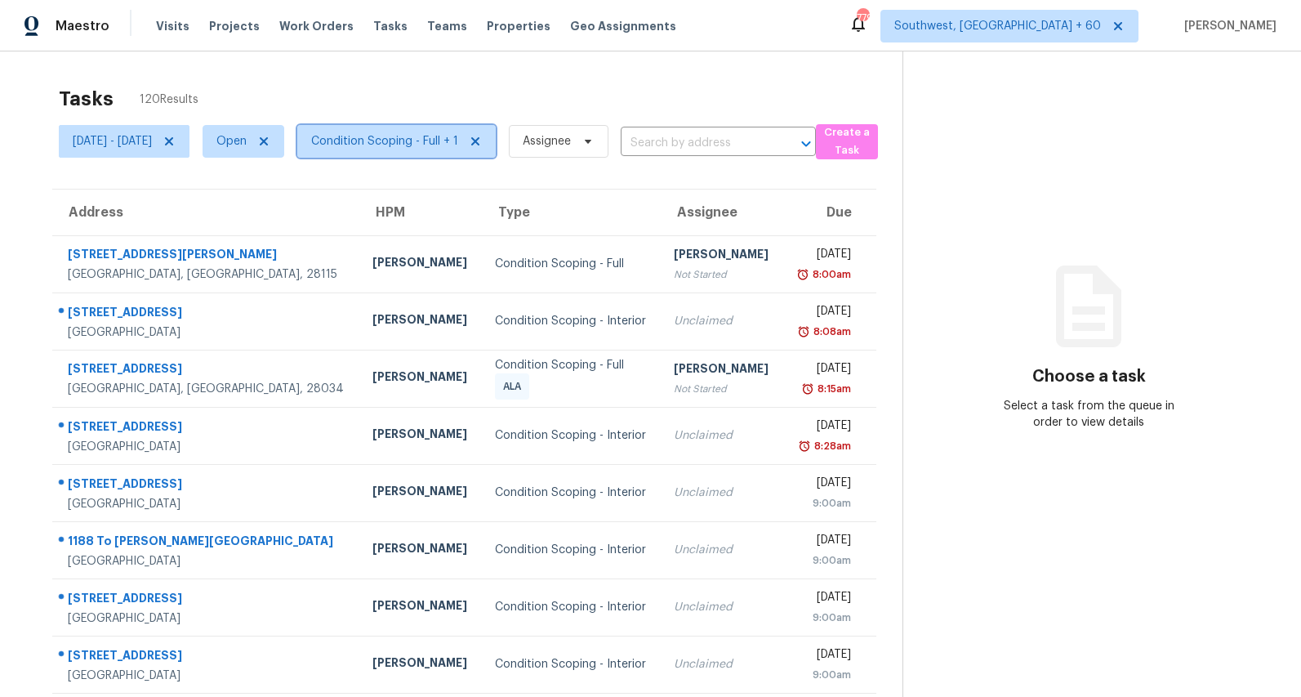
click at [450, 145] on span "Condition Scoping - Full + 1" at bounding box center [384, 141] width 147 height 16
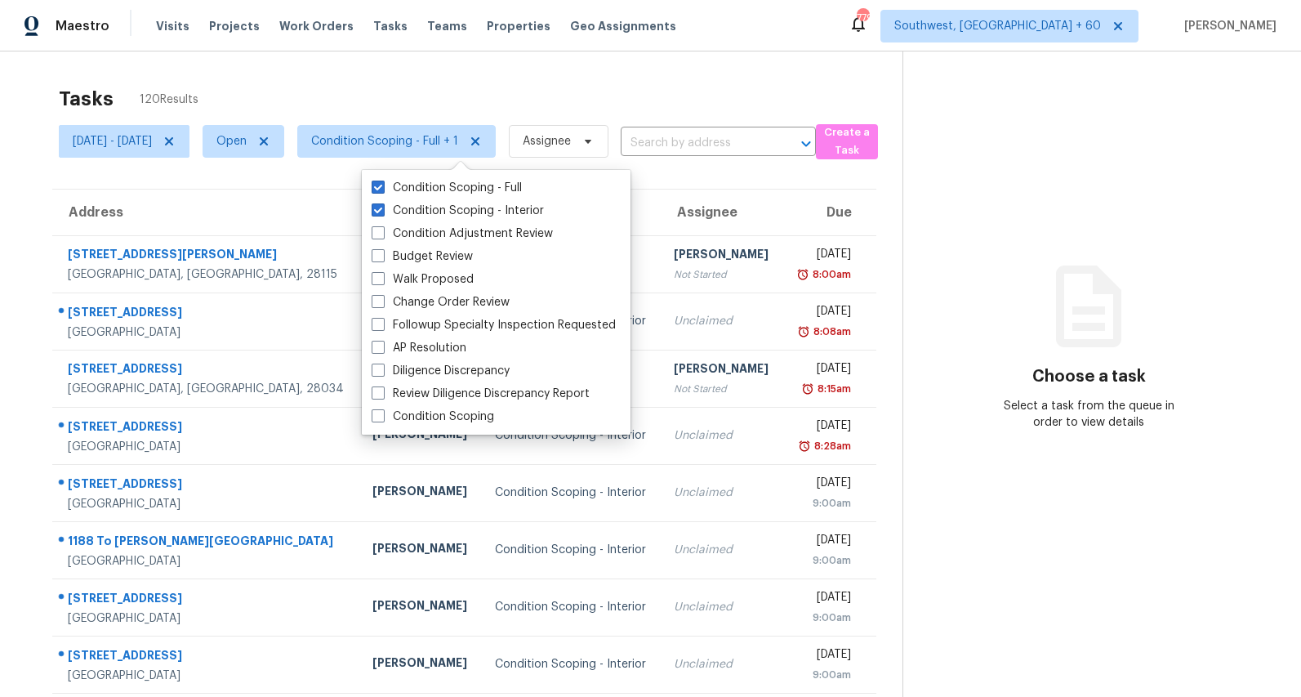
click at [274, 75] on div "Tasks 120 Results Mon, Sep 01 - Wed, Sep 03 Open Condition Scoping - Full + 1 A…" at bounding box center [650, 451] width 1301 height 800
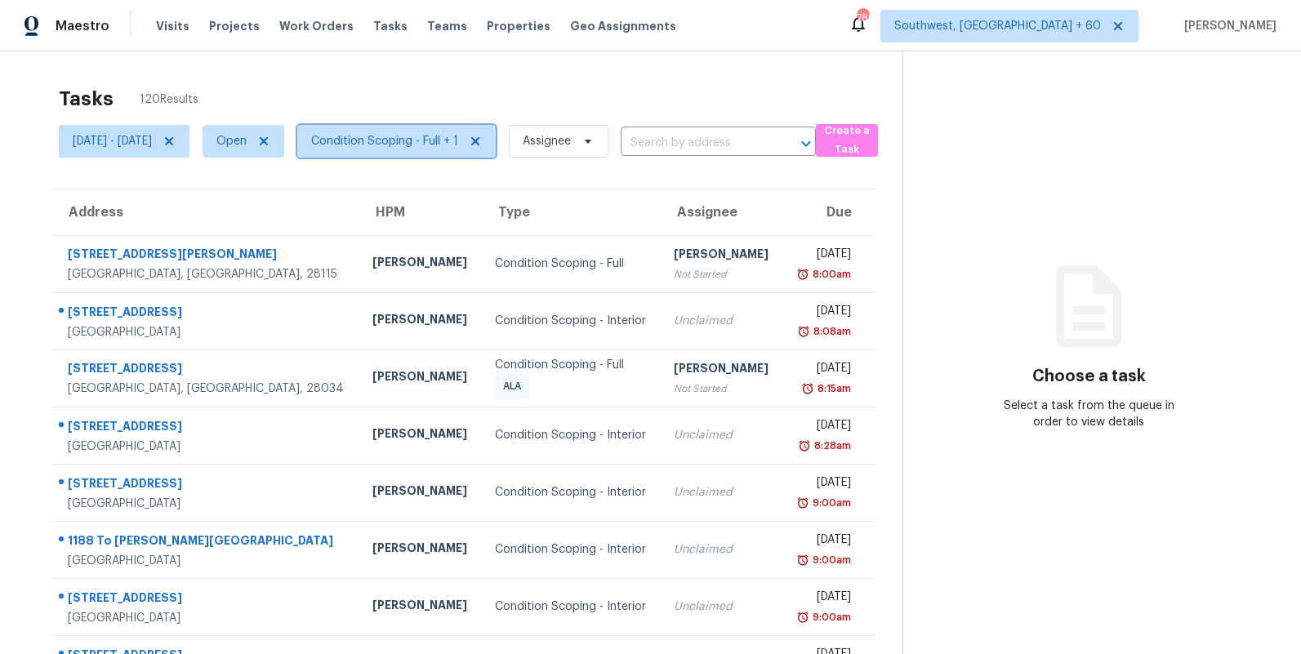
click at [424, 141] on span "Condition Scoping - Full + 1" at bounding box center [384, 141] width 147 height 16
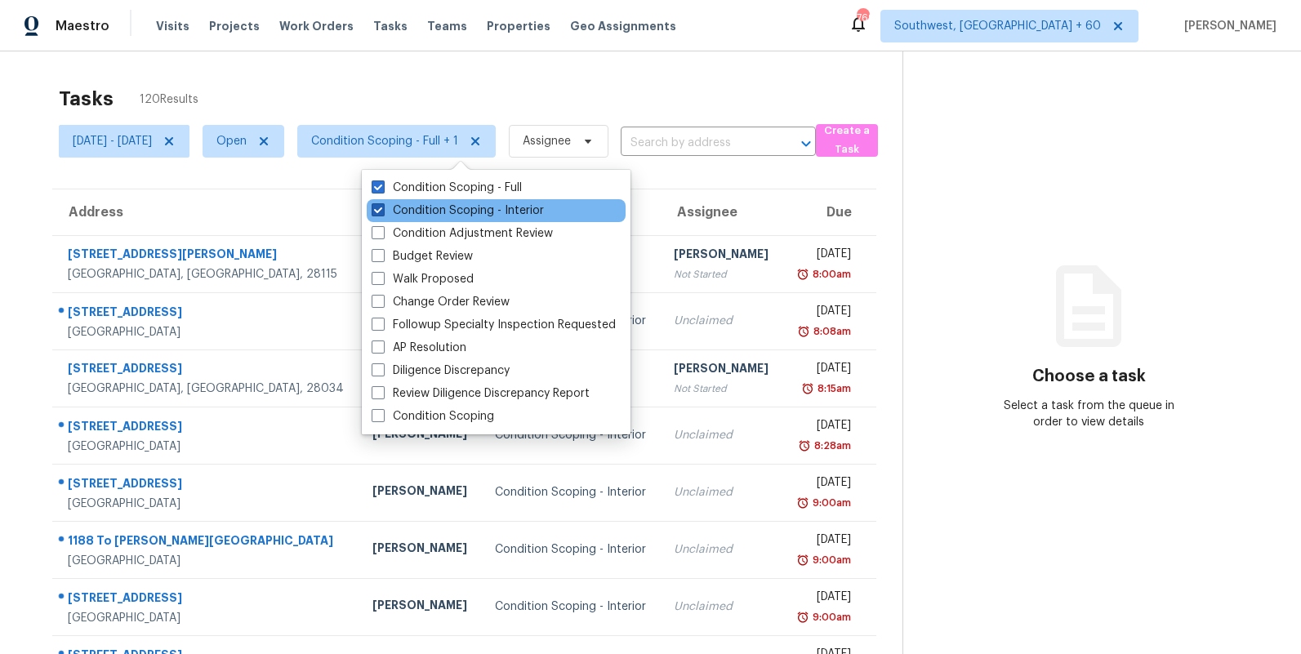
click at [424, 212] on label "Condition Scoping - Interior" at bounding box center [458, 211] width 172 height 16
click at [382, 212] on input "Condition Scoping - Interior" at bounding box center [377, 208] width 11 height 11
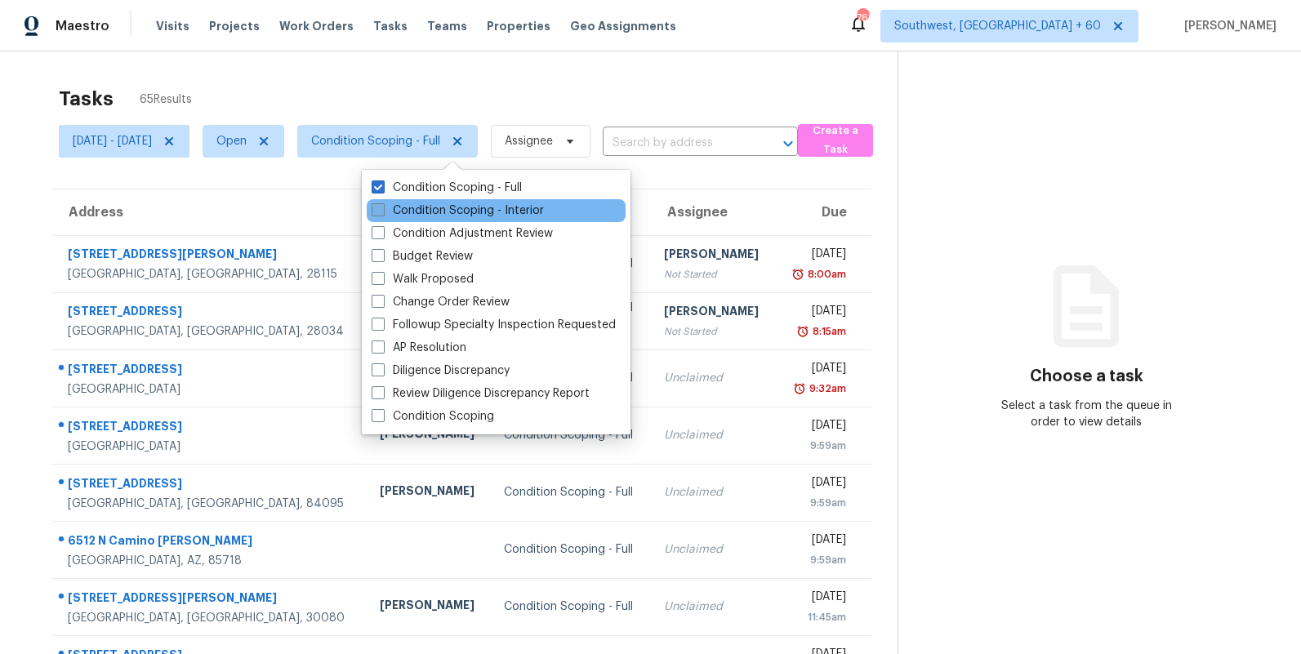
click at [424, 212] on label "Condition Scoping - Interior" at bounding box center [458, 211] width 172 height 16
click at [382, 212] on input "Condition Scoping - Interior" at bounding box center [377, 208] width 11 height 11
checkbox input "true"
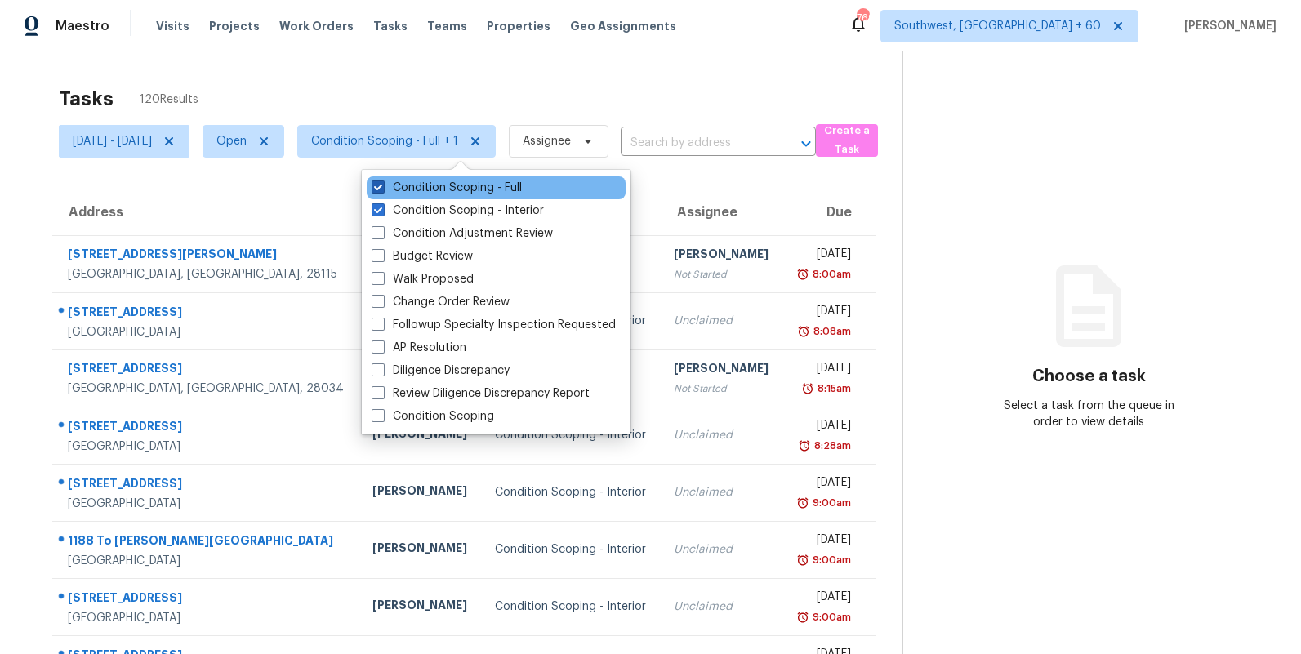
click at [419, 188] on label "Condition Scoping - Full" at bounding box center [447, 188] width 150 height 16
click at [382, 188] on input "Condition Scoping - Full" at bounding box center [377, 185] width 11 height 11
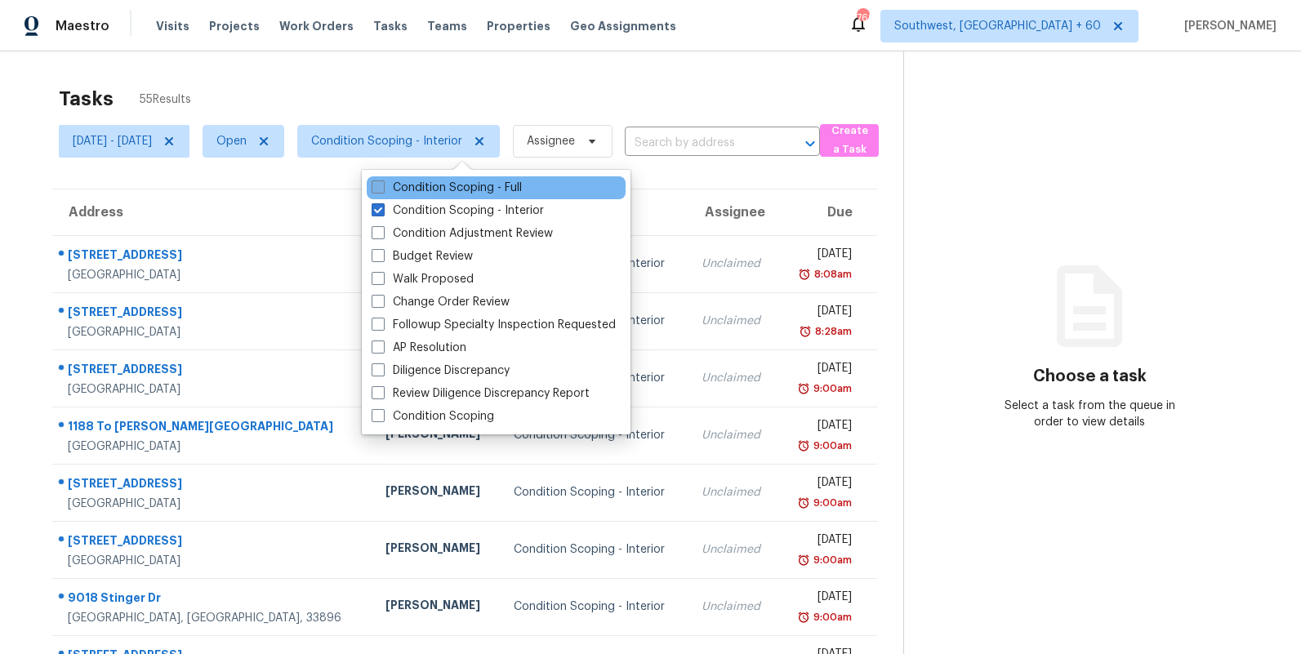
click at [419, 188] on label "Condition Scoping - Full" at bounding box center [447, 188] width 150 height 16
click at [382, 188] on input "Condition Scoping - Full" at bounding box center [377, 185] width 11 height 11
checkbox input "true"
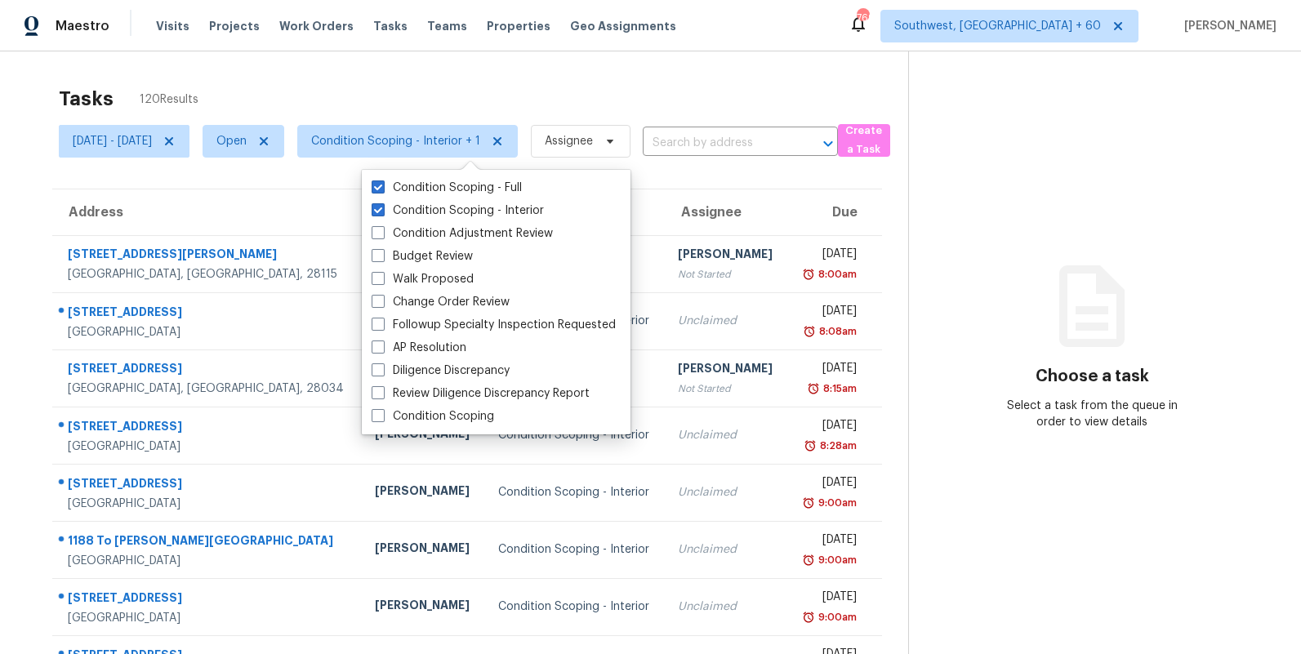
click at [314, 84] on div "Tasks 120 Results" at bounding box center [483, 99] width 849 height 42
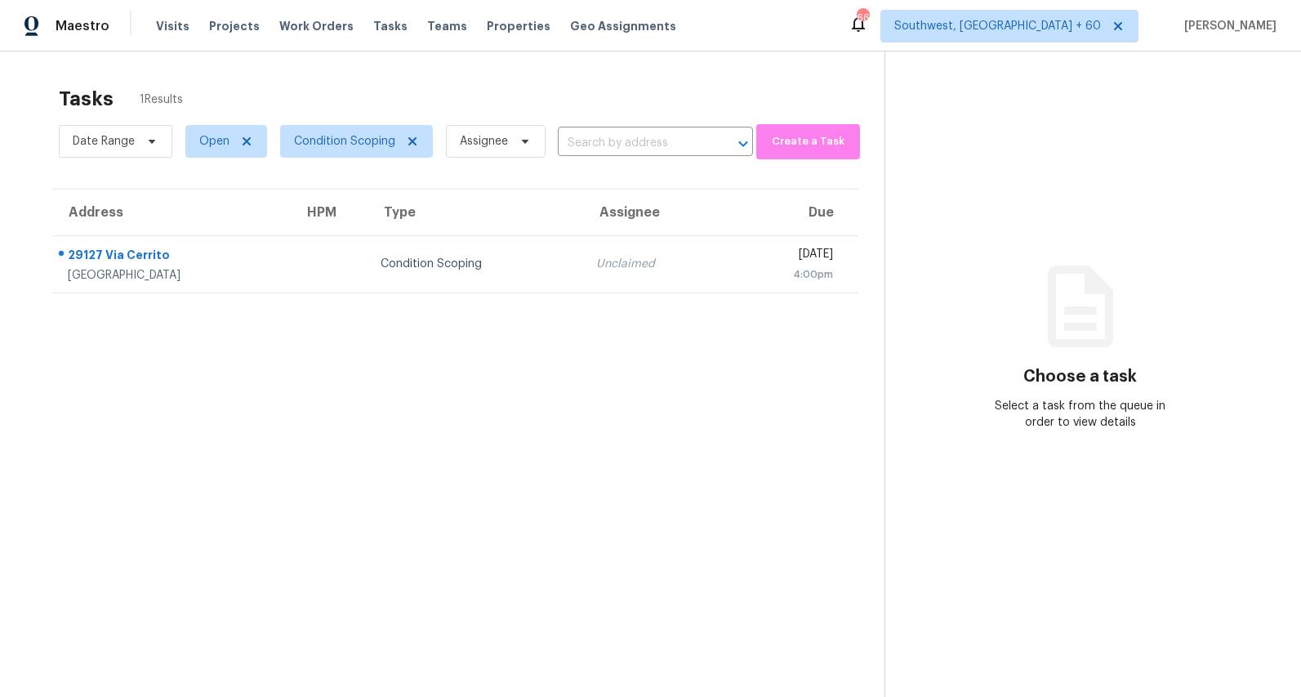
click at [284, 283] on td "[STREET_ADDRESS]" at bounding box center [171, 263] width 238 height 57
click at [436, 79] on div "Tasks 1 Results" at bounding box center [472, 99] width 826 height 42
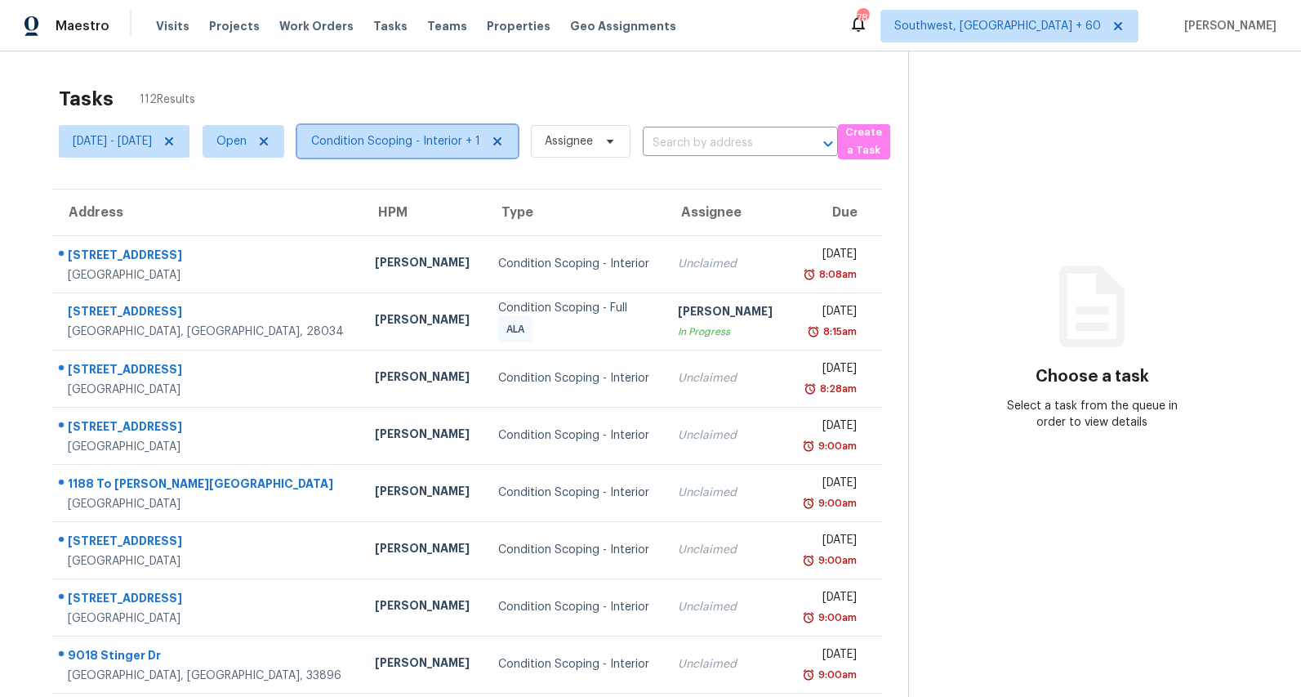
click at [480, 140] on span "Condition Scoping - Interior + 1" at bounding box center [395, 141] width 169 height 16
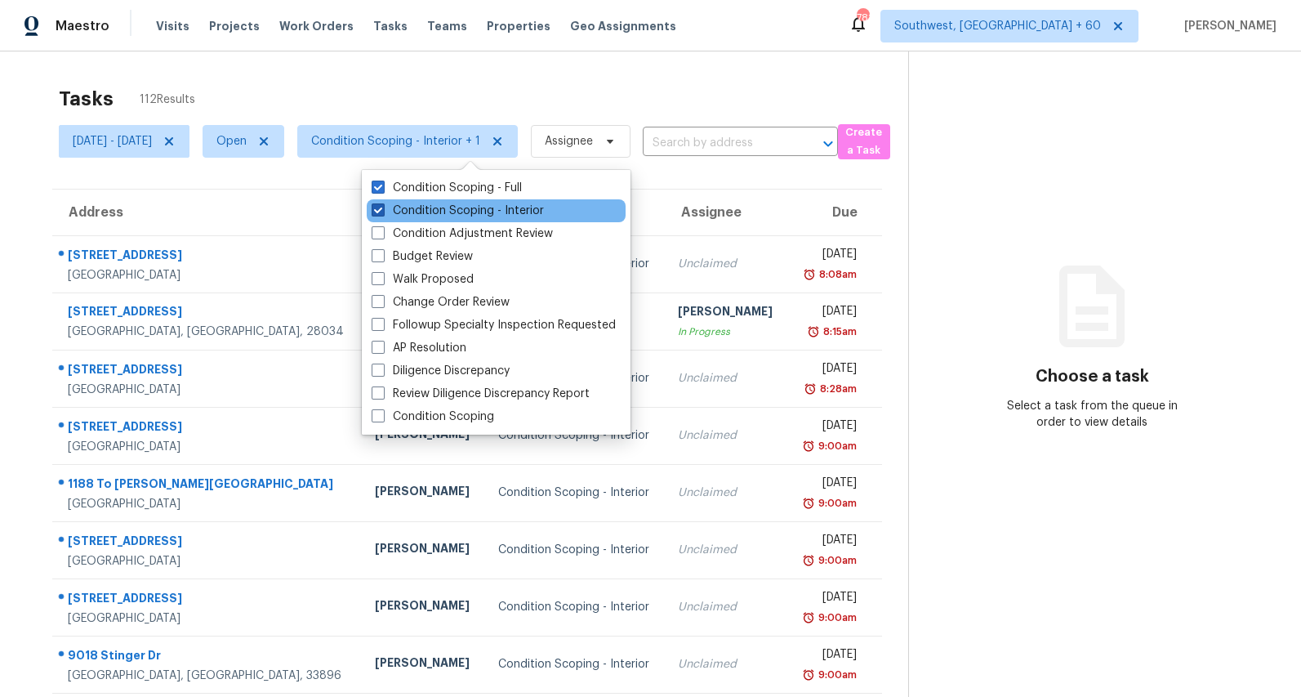
click at [462, 206] on label "Condition Scoping - Interior" at bounding box center [458, 211] width 172 height 16
click at [382, 206] on input "Condition Scoping - Interior" at bounding box center [377, 208] width 11 height 11
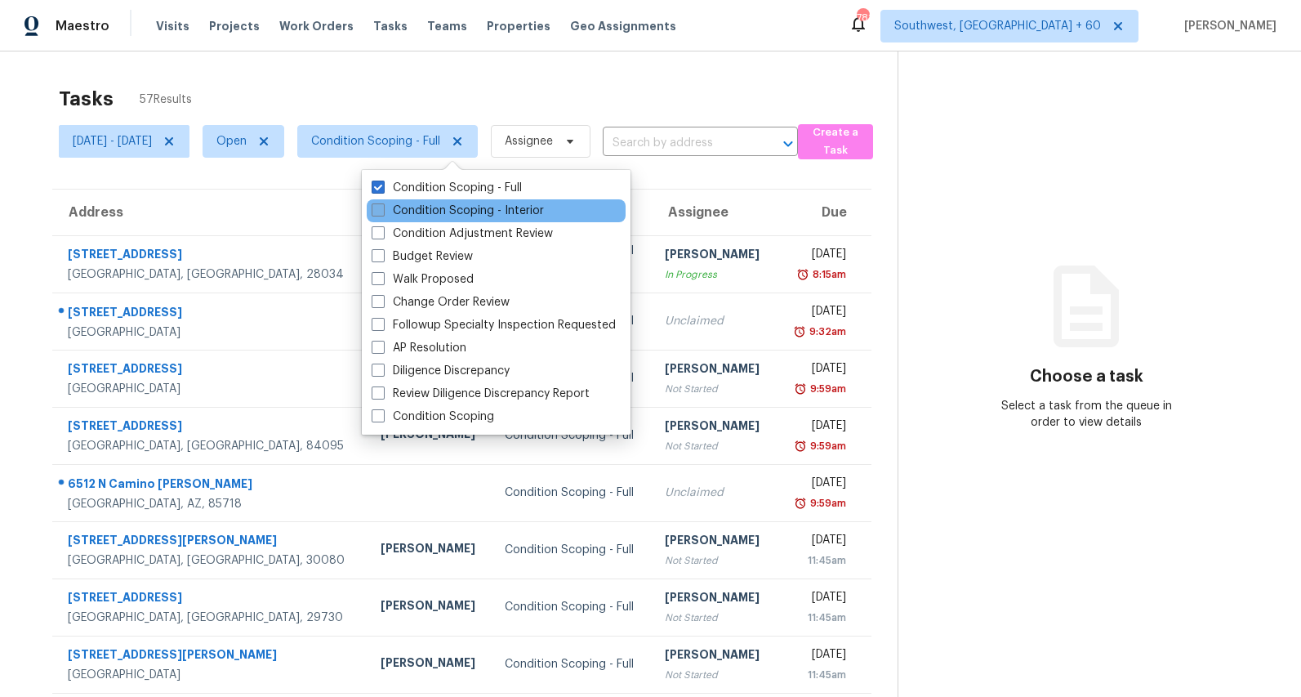
click at [430, 212] on label "Condition Scoping - Interior" at bounding box center [458, 211] width 172 height 16
click at [382, 212] on input "Condition Scoping - Interior" at bounding box center [377, 208] width 11 height 11
checkbox input "true"
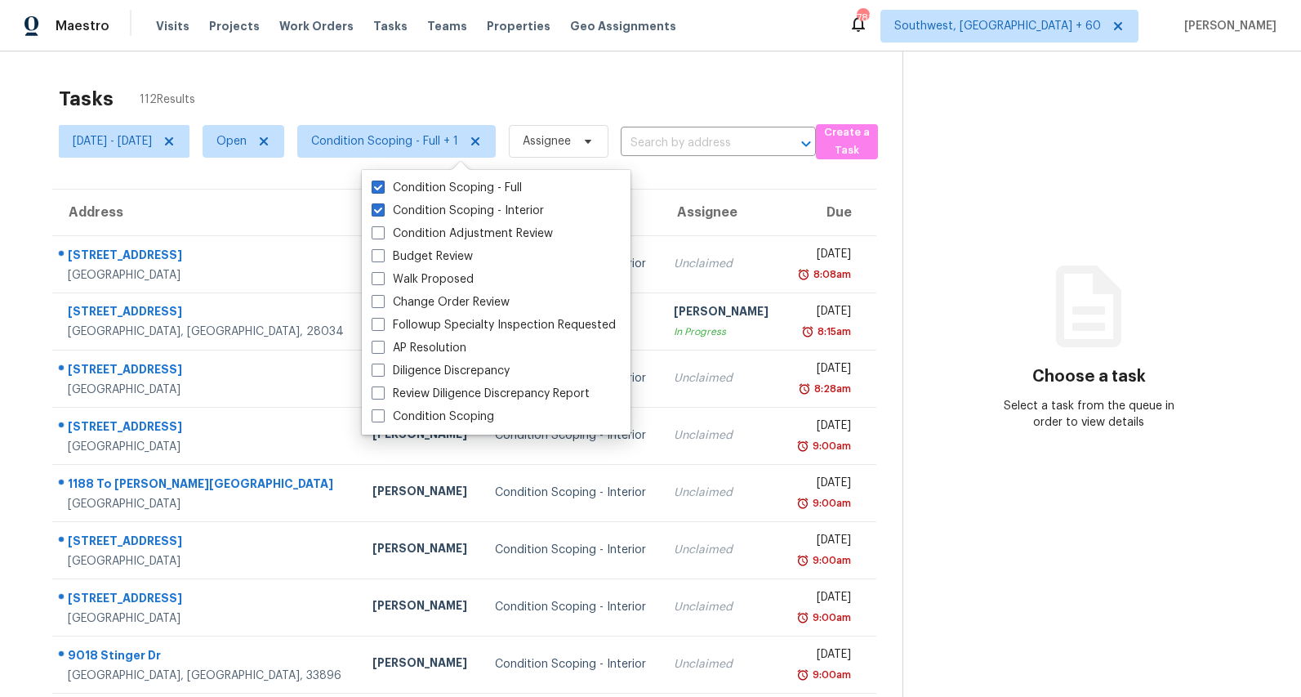
click at [483, 82] on div "Tasks 112 Results" at bounding box center [481, 99] width 844 height 42
